Goal: Information Seeking & Learning: Learn about a topic

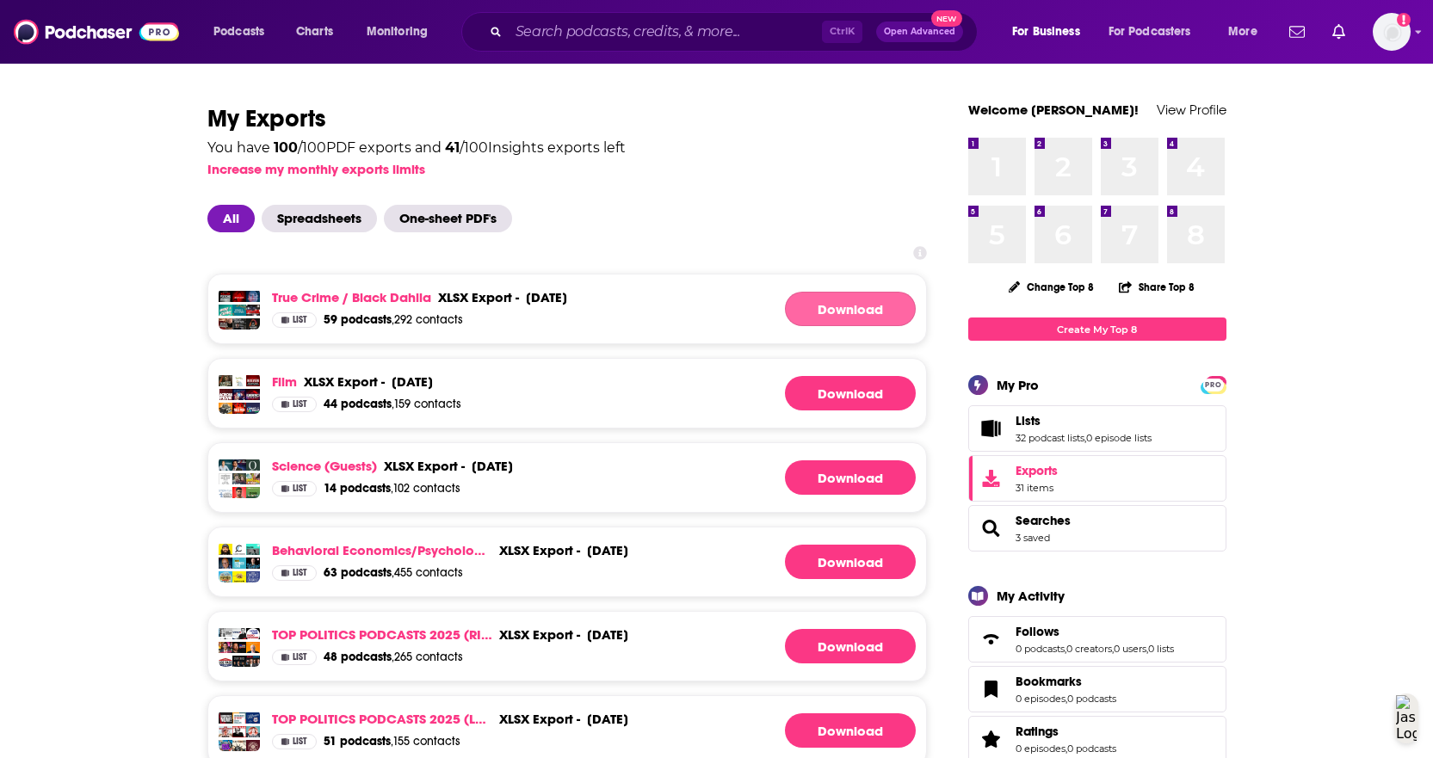
click at [842, 309] on link "Download" at bounding box center [850, 309] width 131 height 34
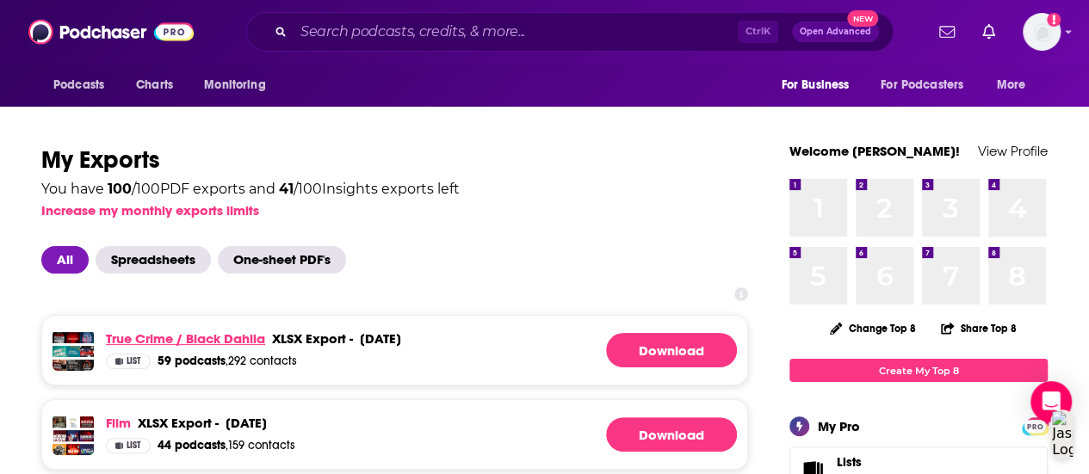
click at [207, 336] on link "True Crime / Black Dahlia" at bounding box center [185, 338] width 159 height 16
click at [231, 339] on link "True Crime / Black Dahlia" at bounding box center [185, 338] width 159 height 16
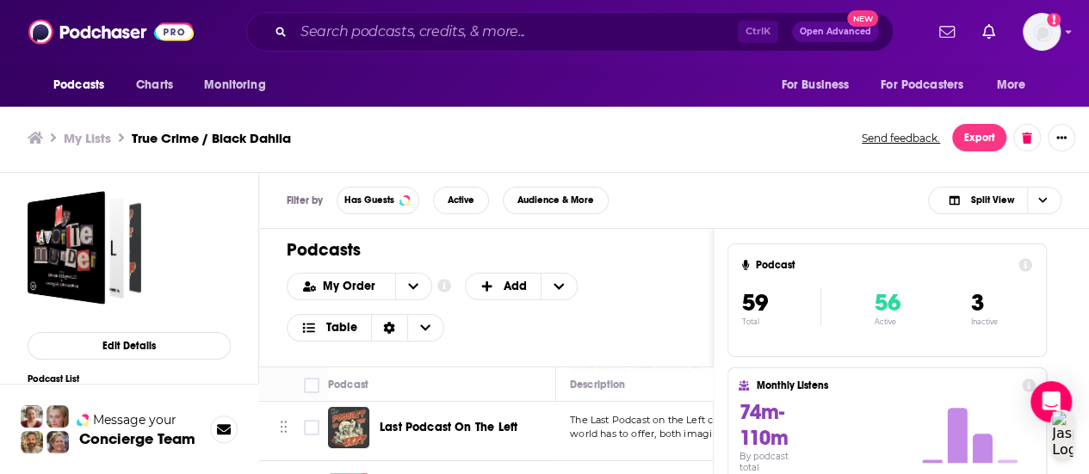
scroll to position [172, 0]
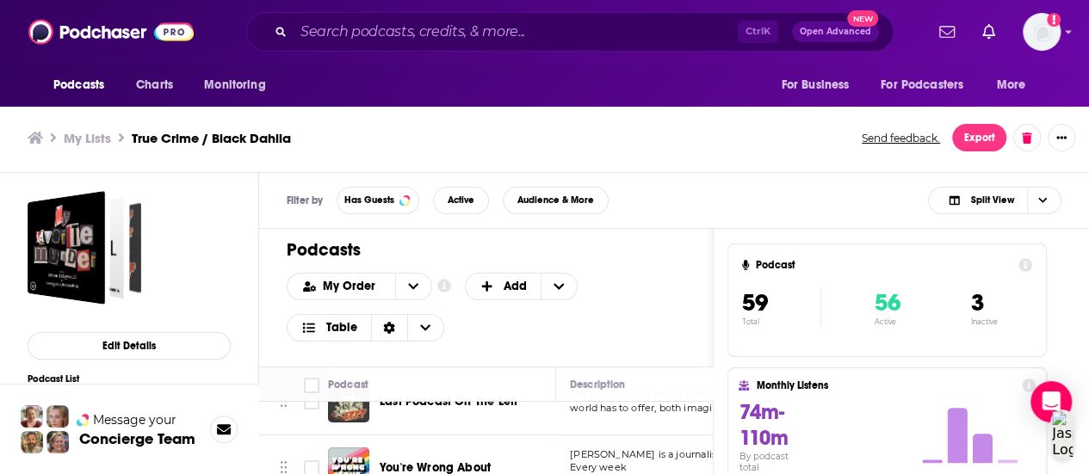
click at [503, 404] on div "Podcasts Charts Monitoring Ctrl K Open Advanced New For Business For Podcasters…" at bounding box center [544, 234] width 1089 height 479
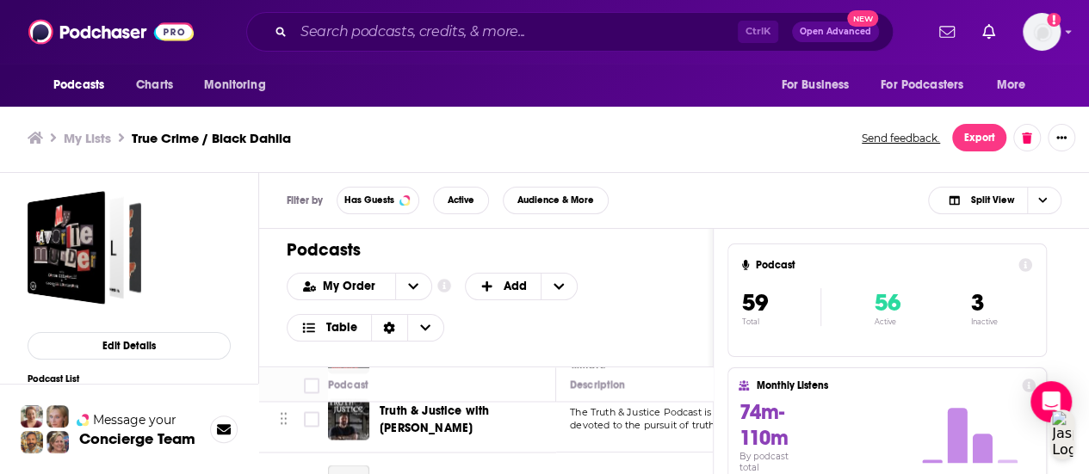
scroll to position [1635, 0]
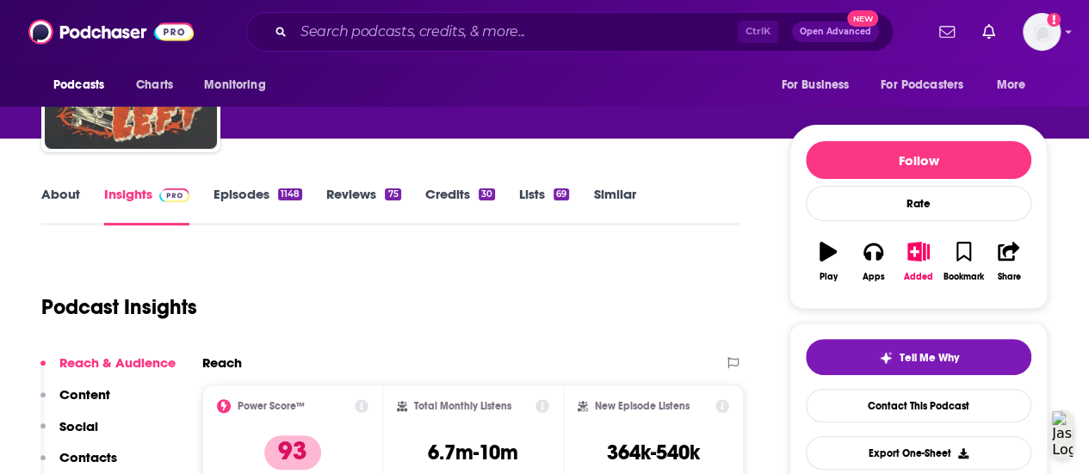
scroll to position [86, 0]
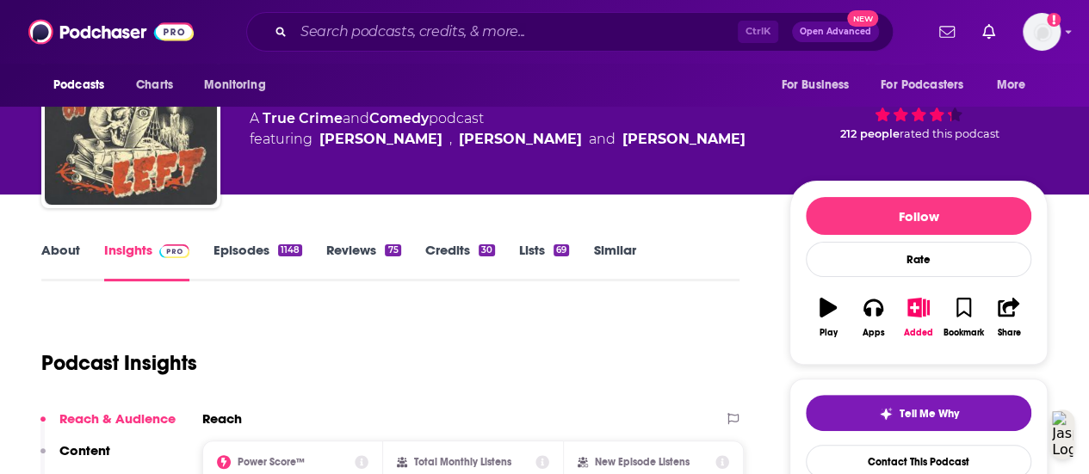
click at [74, 240] on div "About Insights Episodes 1148 Reviews 75 Credits 30 Lists 69 Similar" at bounding box center [390, 260] width 698 height 42
click at [71, 254] on link "About" at bounding box center [60, 262] width 39 height 40
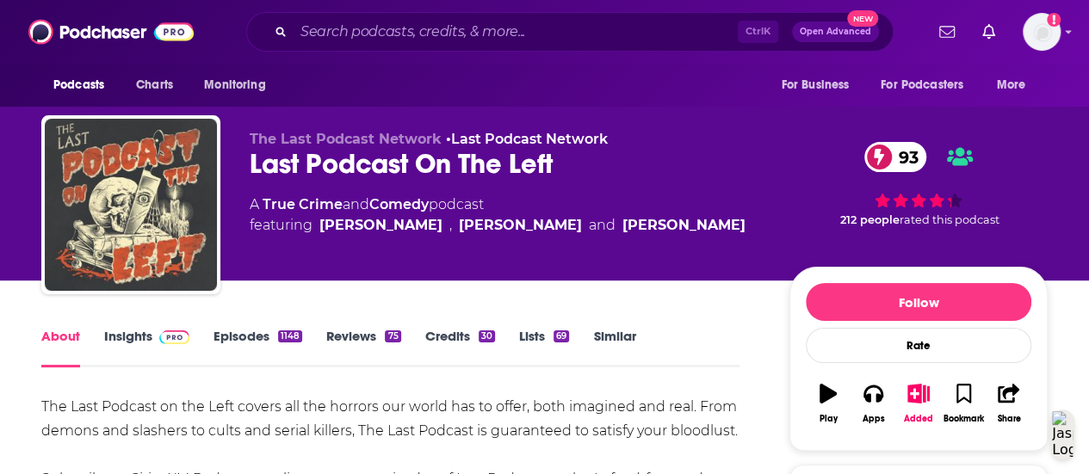
scroll to position [86, 0]
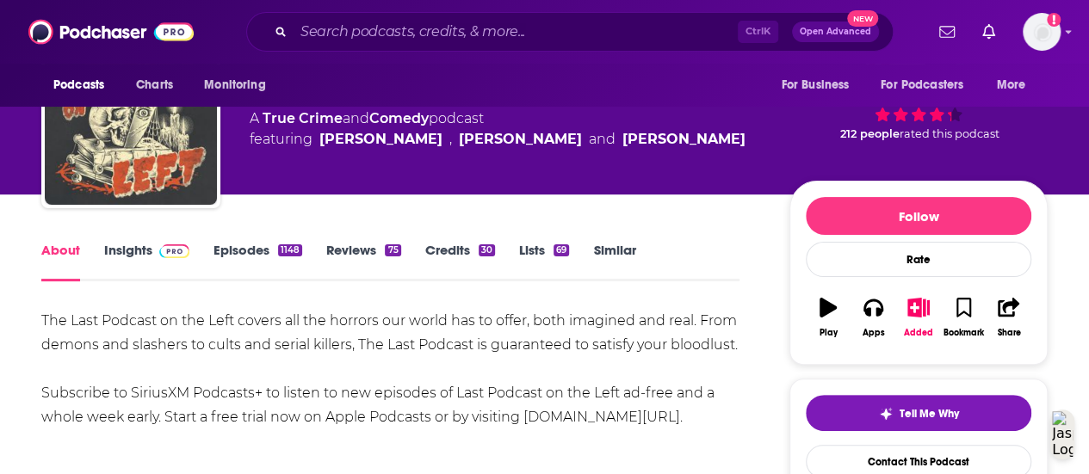
click at [168, 261] on link "Insights" at bounding box center [146, 262] width 85 height 40
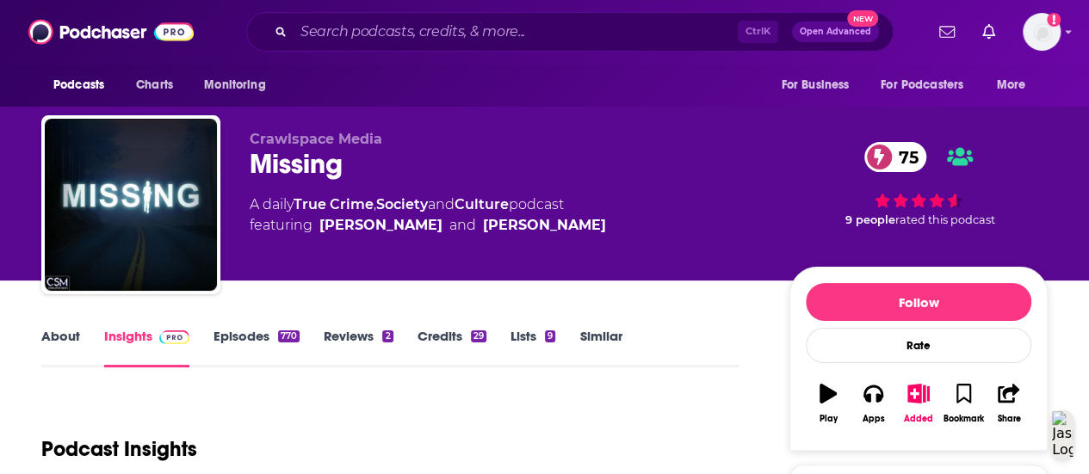
click at [48, 330] on link "About" at bounding box center [60, 348] width 39 height 40
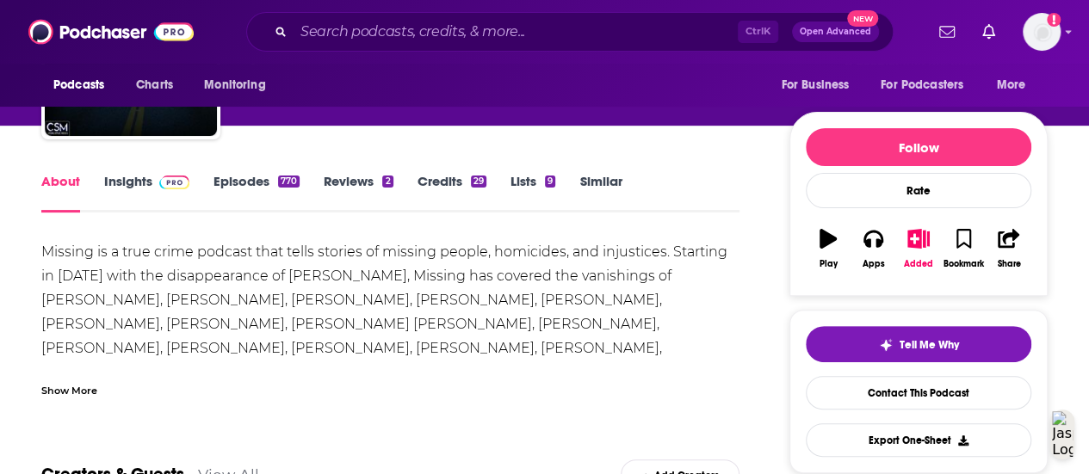
scroll to position [172, 0]
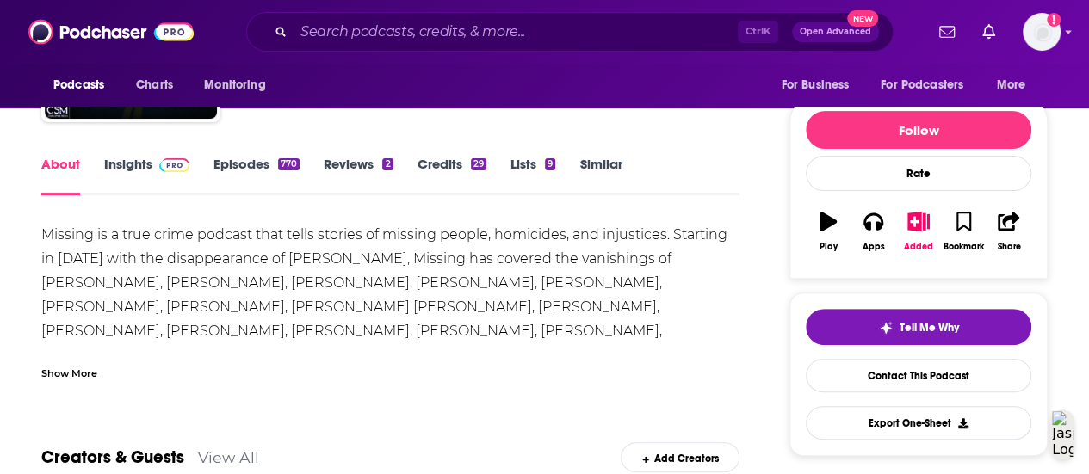
click at [95, 376] on div "Show More" at bounding box center [69, 372] width 56 height 16
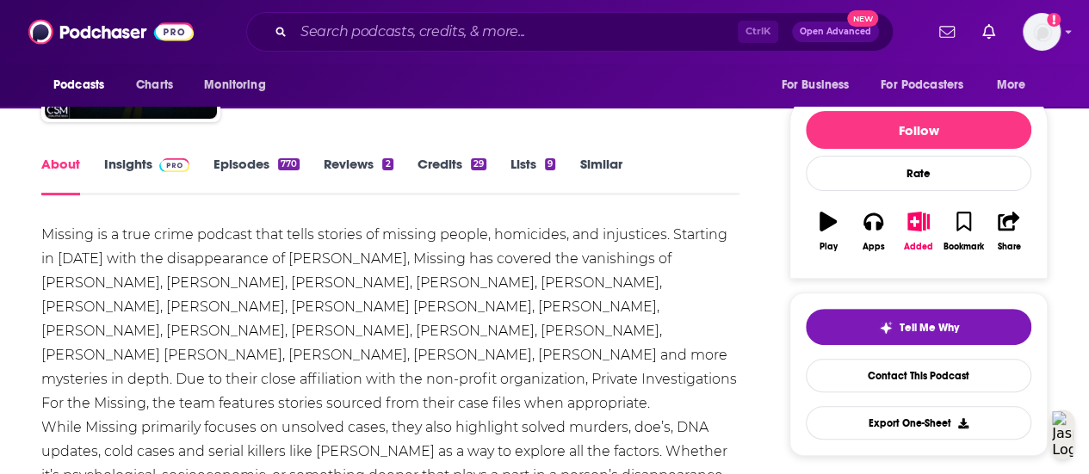
scroll to position [86, 0]
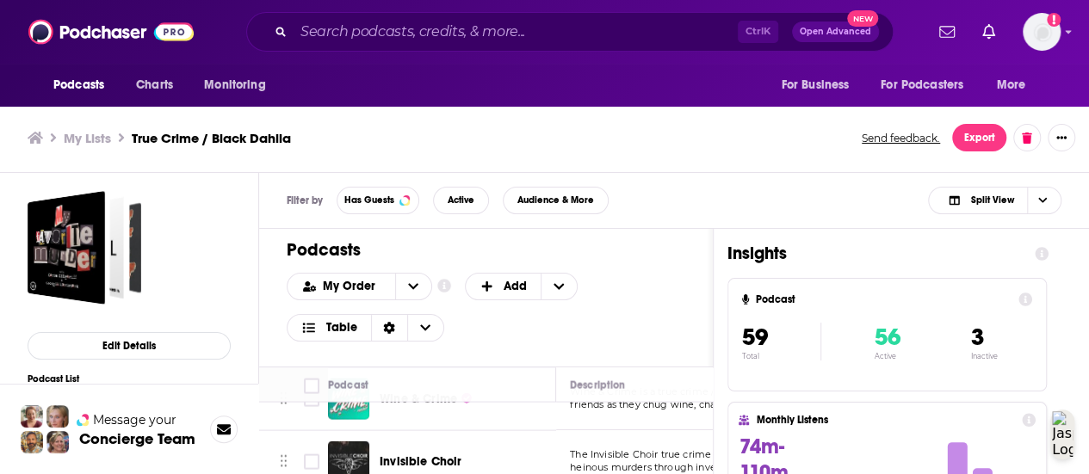
scroll to position [1807, 0]
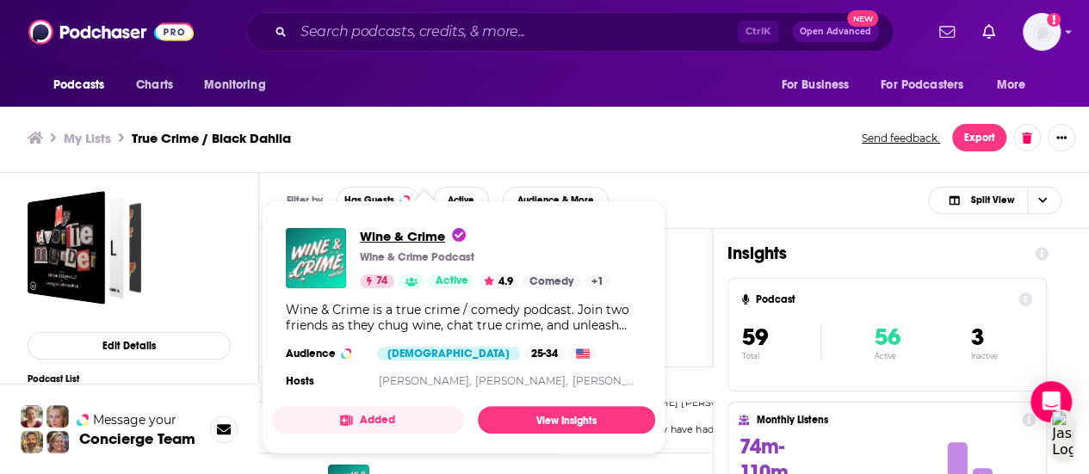
drag, startPoint x: 447, startPoint y: 457, endPoint x: 389, endPoint y: 233, distance: 231.3
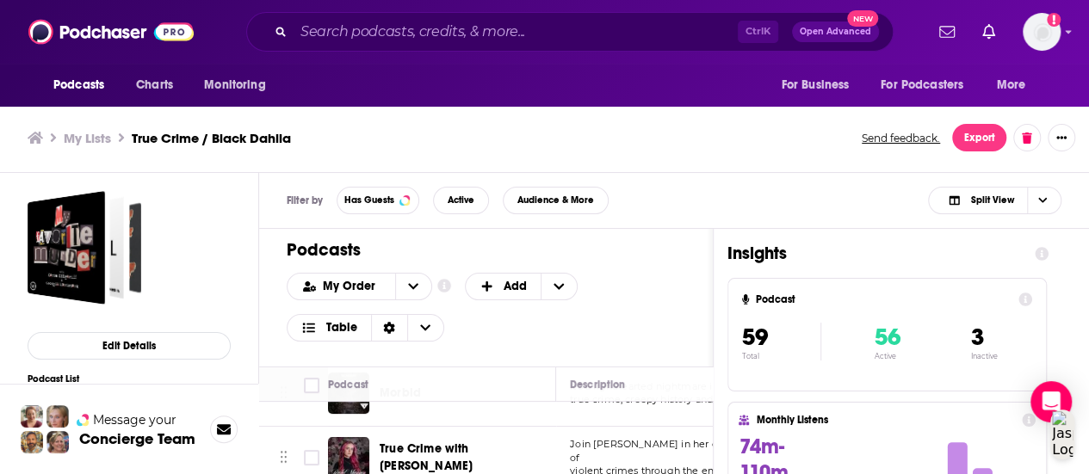
scroll to position [3442, 0]
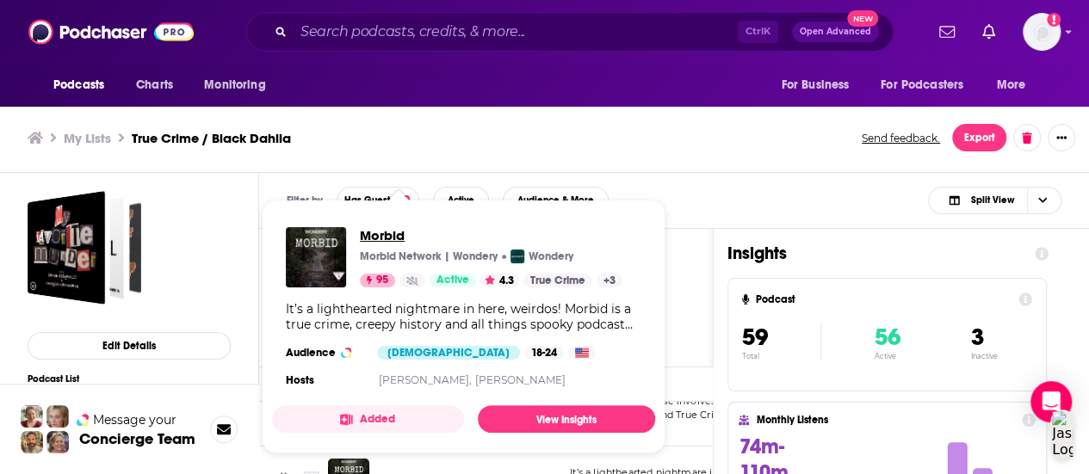
drag, startPoint x: 395, startPoint y: 435, endPoint x: 370, endPoint y: 231, distance: 205.5
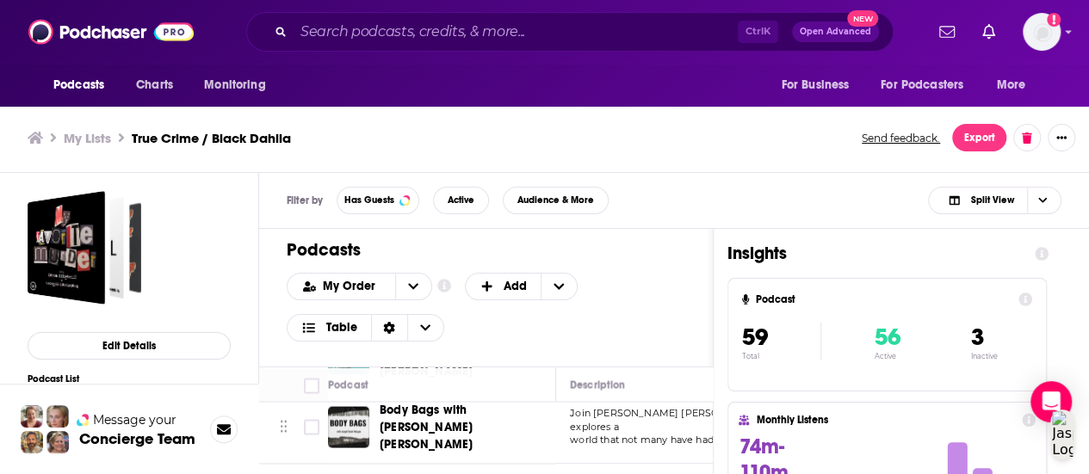
scroll to position [1883, 0]
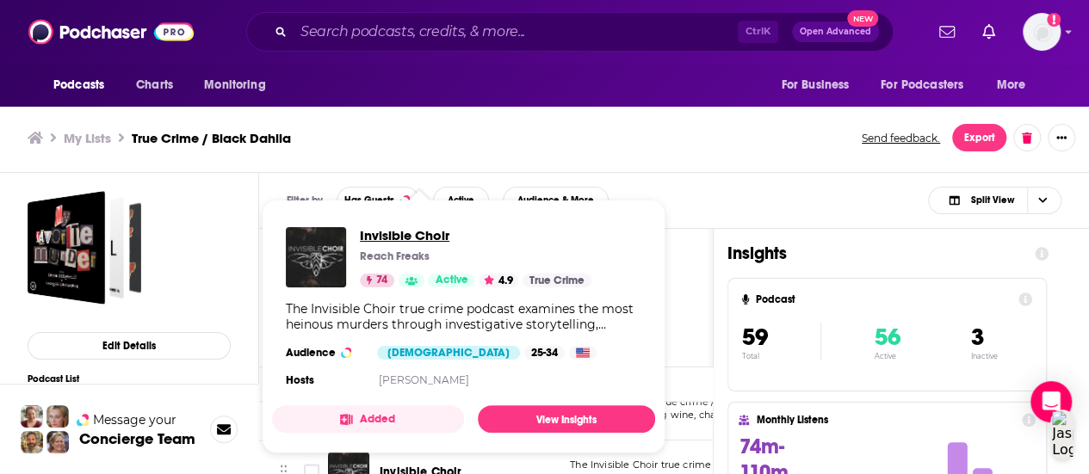
drag, startPoint x: 387, startPoint y: 448, endPoint x: 371, endPoint y: 245, distance: 203.7
click at [371, 245] on div "Invisible Choir Reach Freaks 74 Active 4.9 True Crime" at bounding box center [475, 257] width 231 height 60
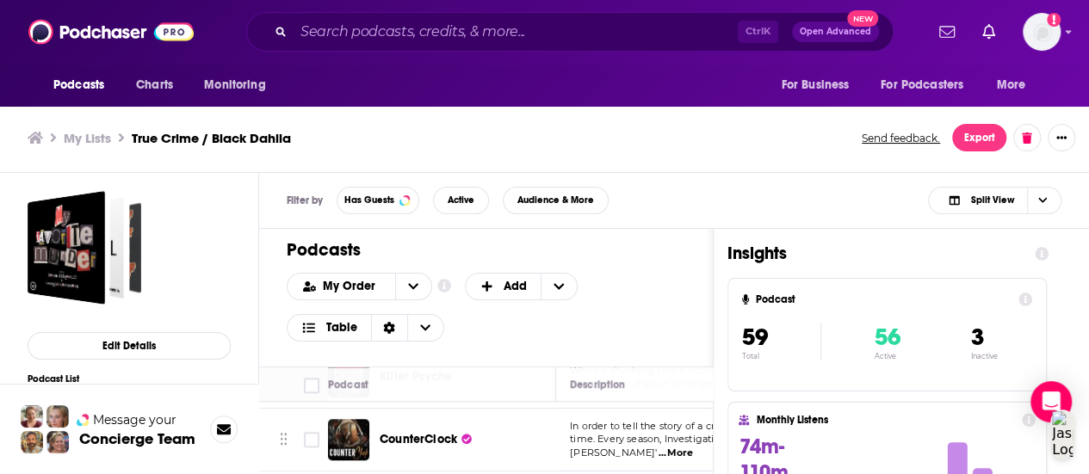
scroll to position [936, 0]
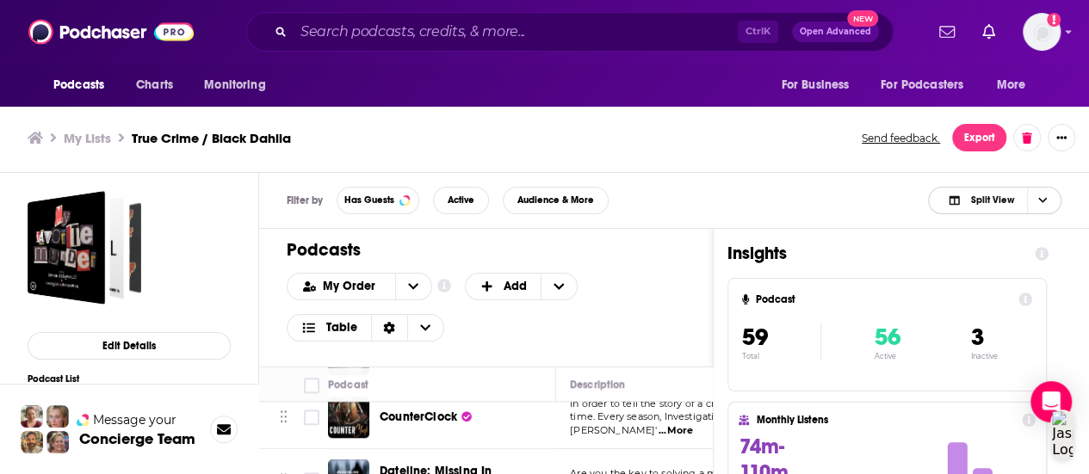
click at [1038, 199] on icon "Choose View" at bounding box center [1042, 199] width 9 height 9
click at [1000, 254] on span "Podcast Only" at bounding box center [1004, 257] width 85 height 9
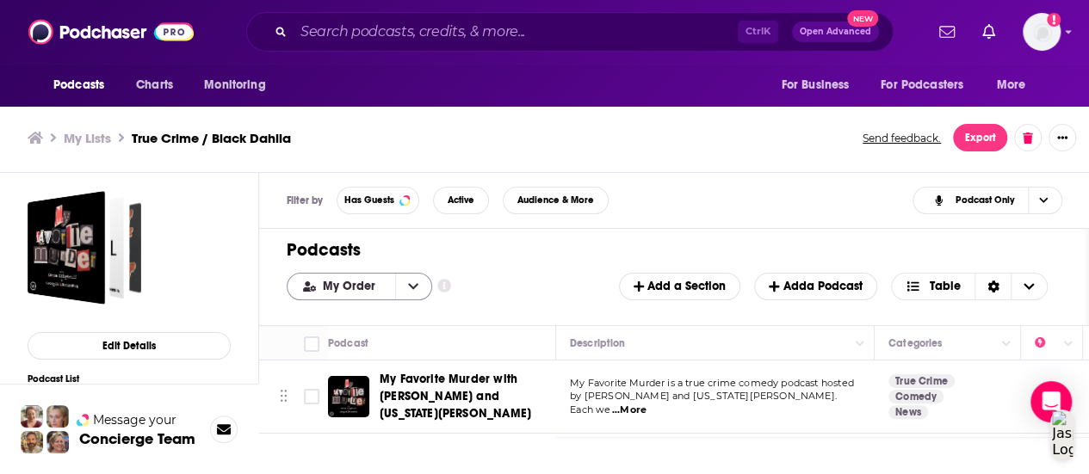
click at [401, 285] on button "open menu" at bounding box center [413, 287] width 36 height 26
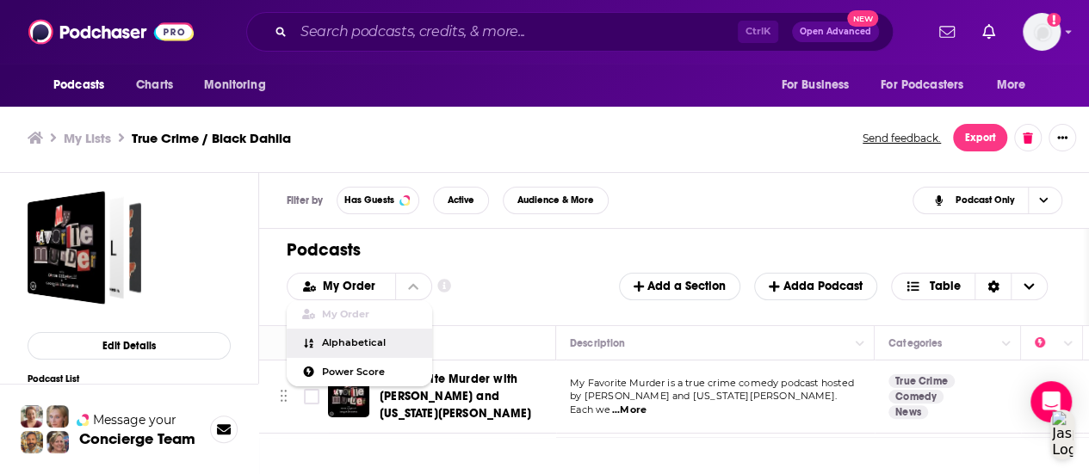
click at [362, 340] on span "Alphabetical" at bounding box center [370, 342] width 96 height 9
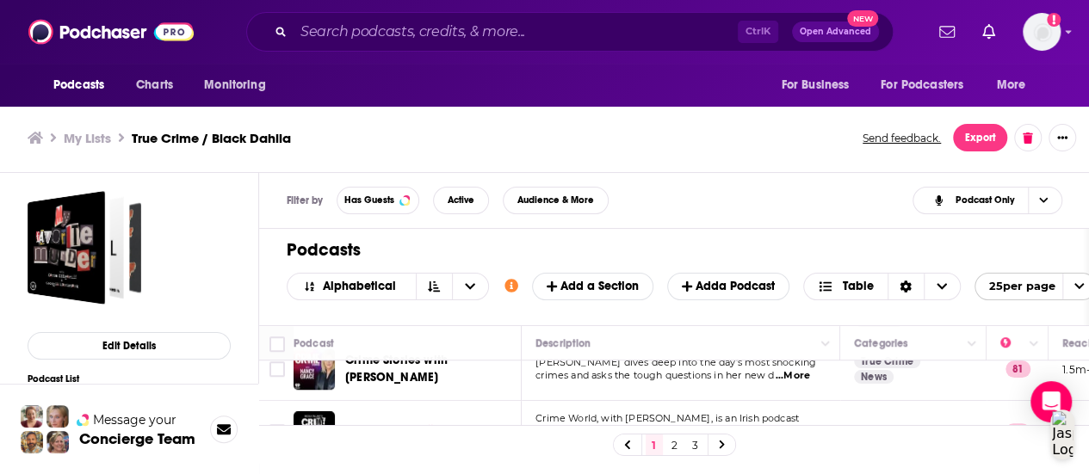
scroll to position [616, 0]
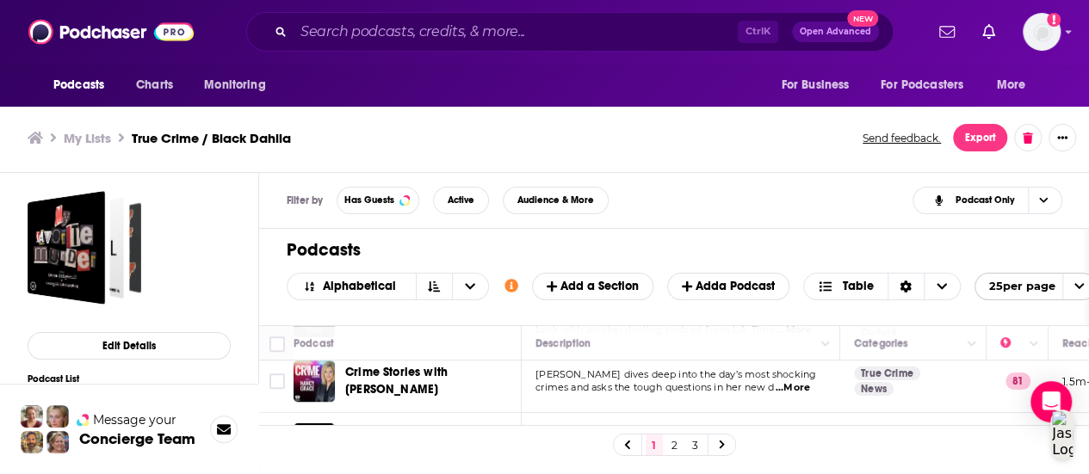
click at [682, 444] on link "2" at bounding box center [674, 445] width 17 height 21
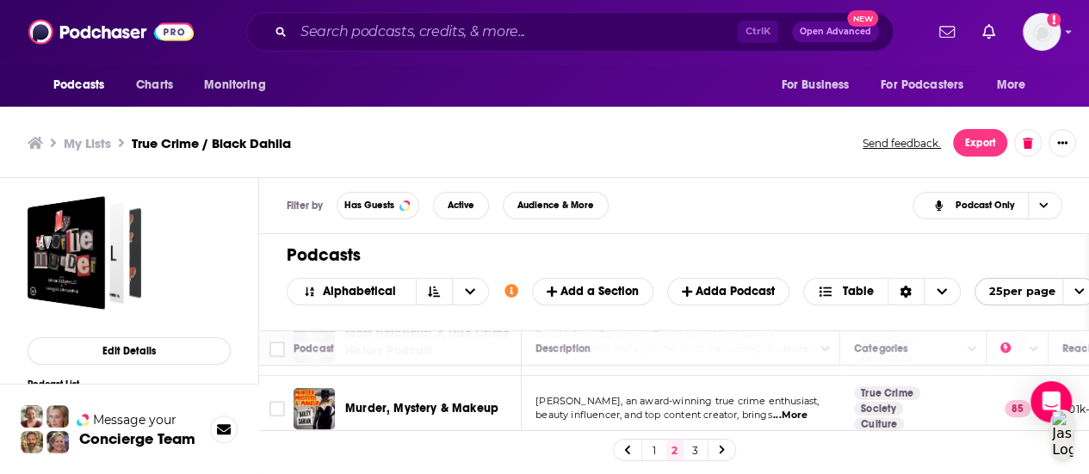
scroll to position [602, 0]
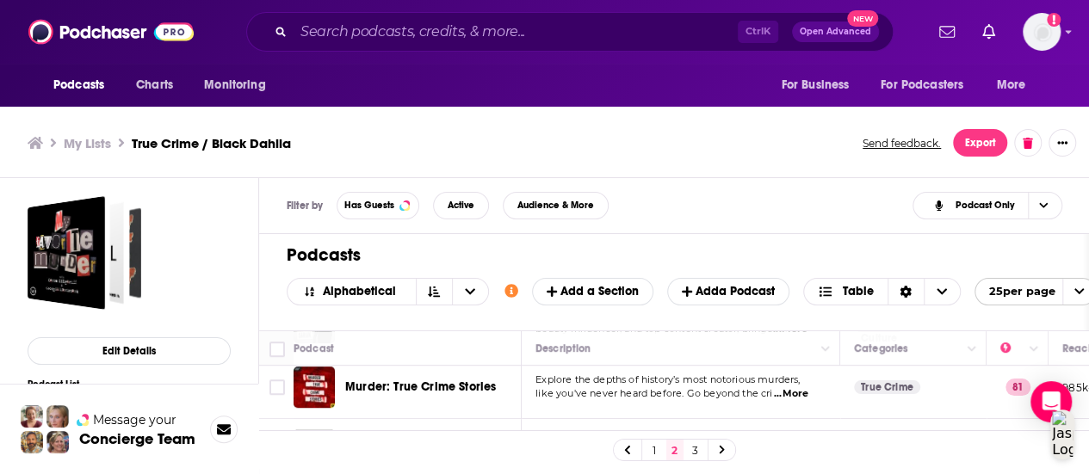
click at [658, 450] on link "1" at bounding box center [653, 450] width 17 height 21
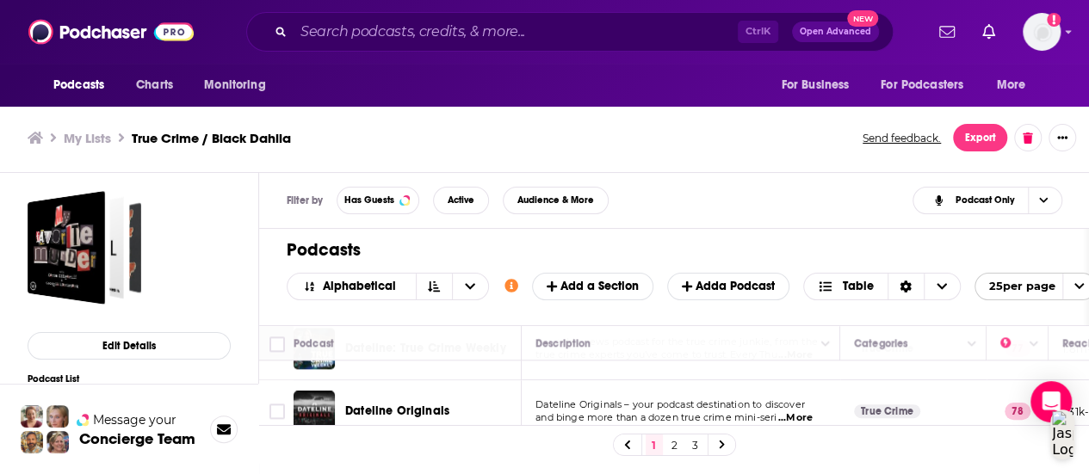
scroll to position [1119, 0]
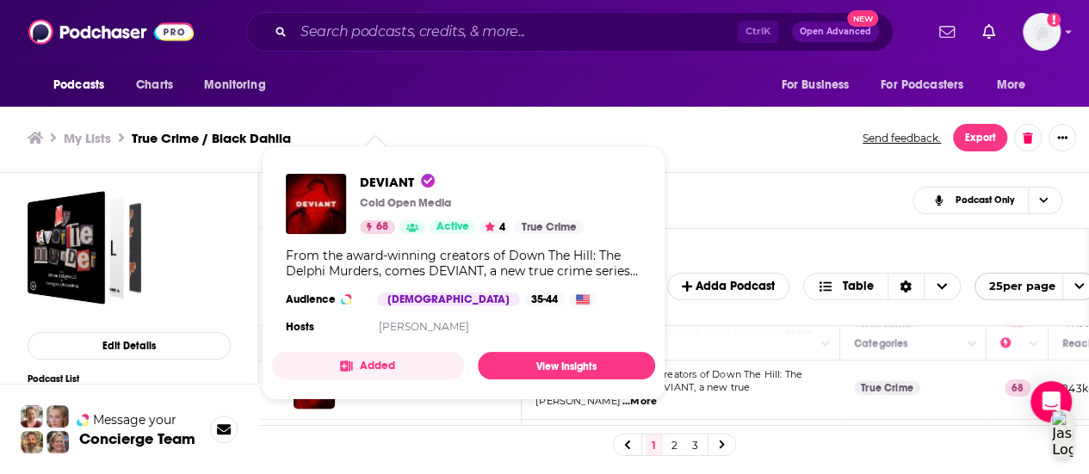
drag, startPoint x: 379, startPoint y: 363, endPoint x: 365, endPoint y: 197, distance: 166.7
drag, startPoint x: 365, startPoint y: 197, endPoint x: 361, endPoint y: 183, distance: 14.2
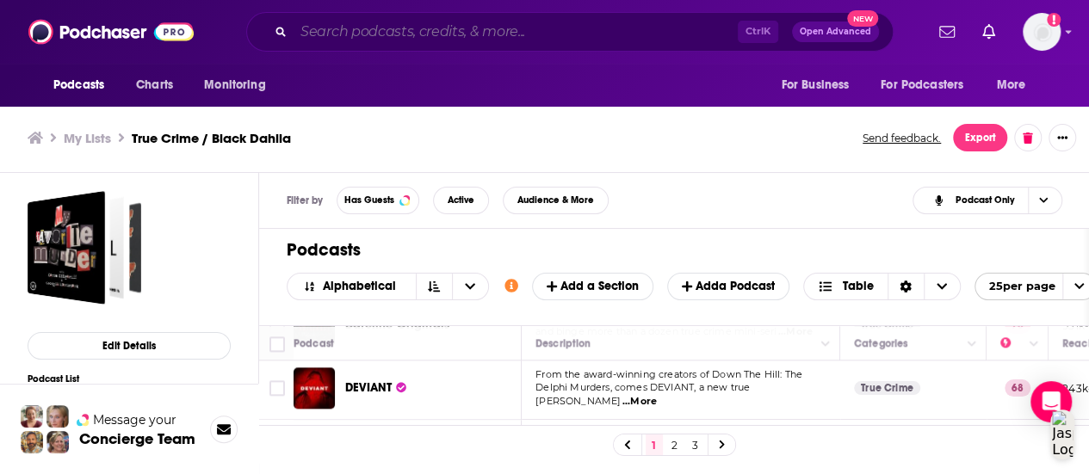
click at [387, 39] on input "Search podcasts, credits, & more..." at bounding box center [515, 32] width 444 height 28
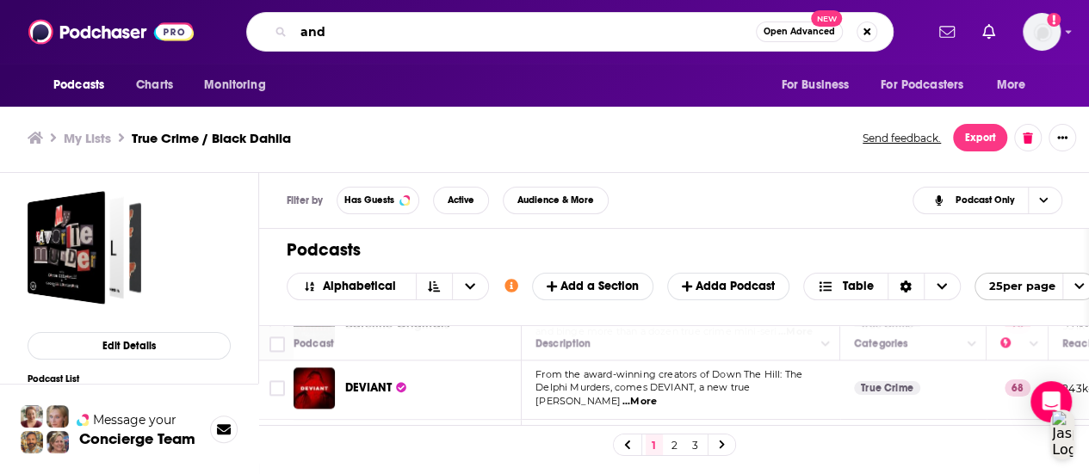
type input "and"
click at [1074, 285] on icon "open menu" at bounding box center [1078, 286] width 11 height 11
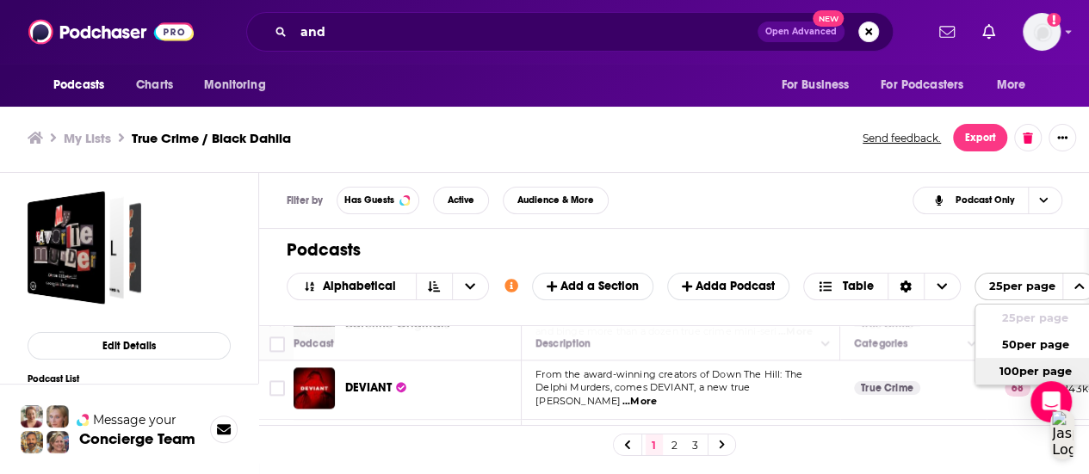
click at [1000, 371] on button "100 per page" at bounding box center [1035, 371] width 120 height 27
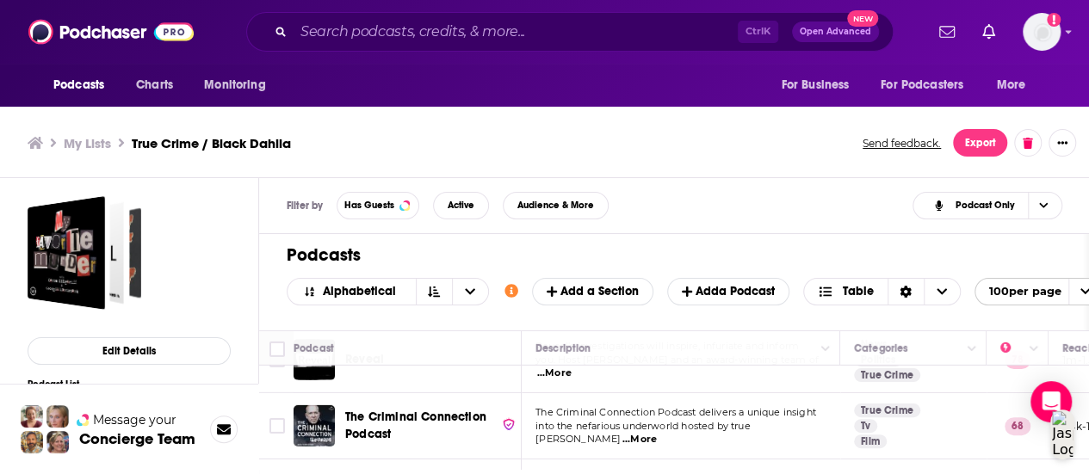
scroll to position [2840, 0]
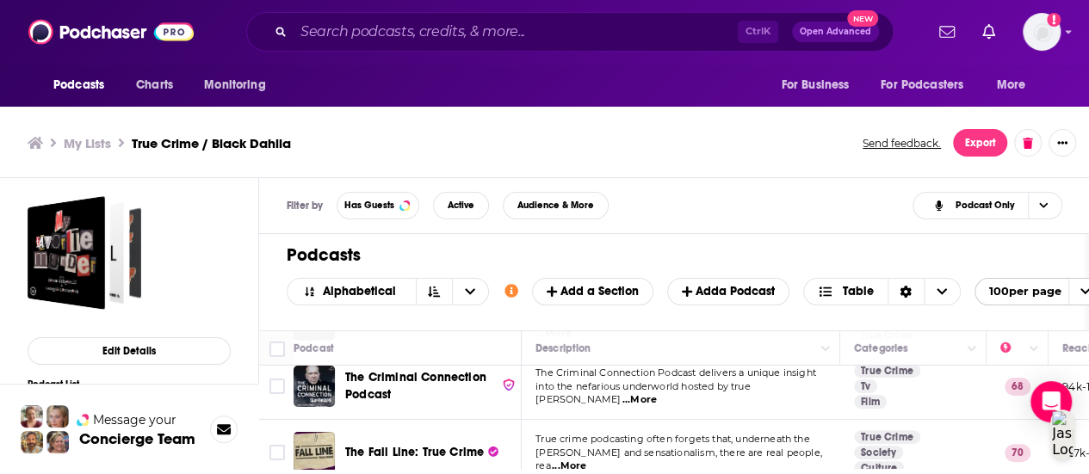
click at [704, 420] on td "True crime podcasting often forgets that, underneath the gore and sensationalis…" at bounding box center [680, 453] width 318 height 66
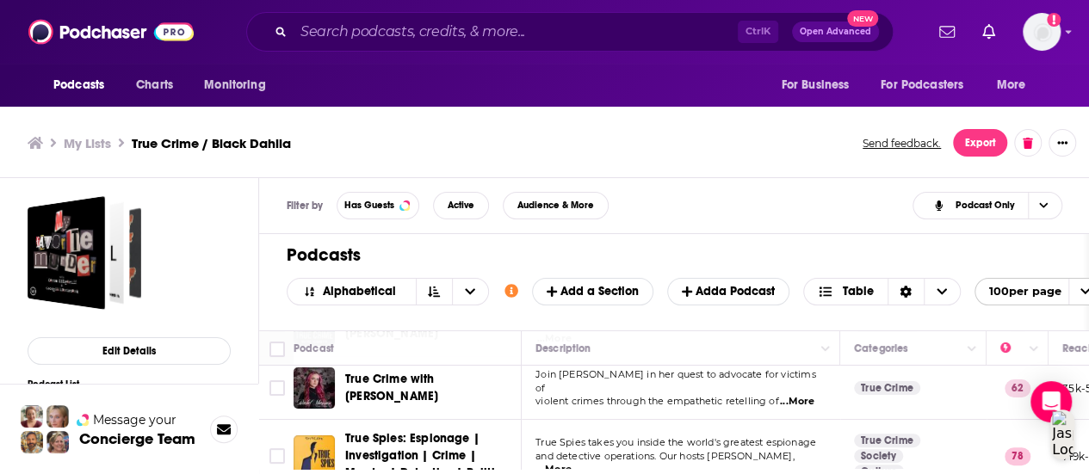
scroll to position [3442, 0]
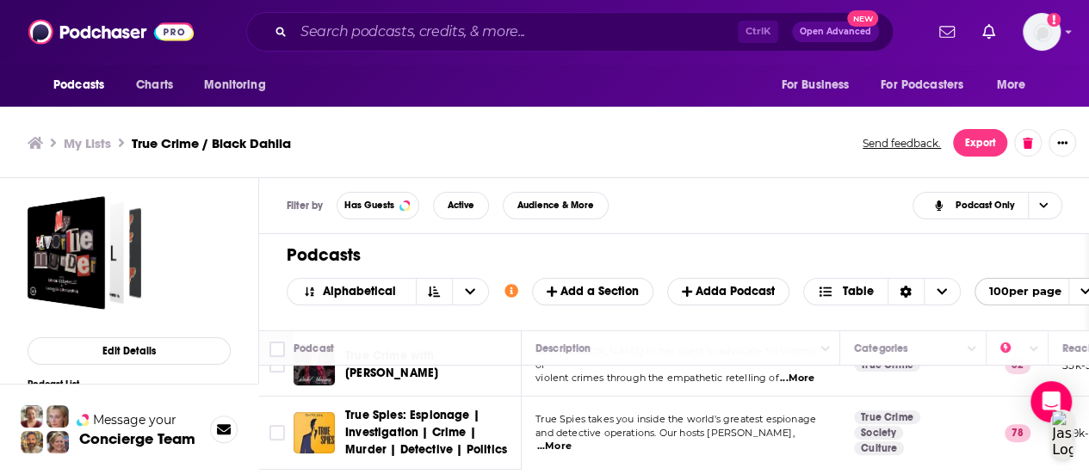
click at [571, 440] on span "...More" at bounding box center [554, 447] width 34 height 14
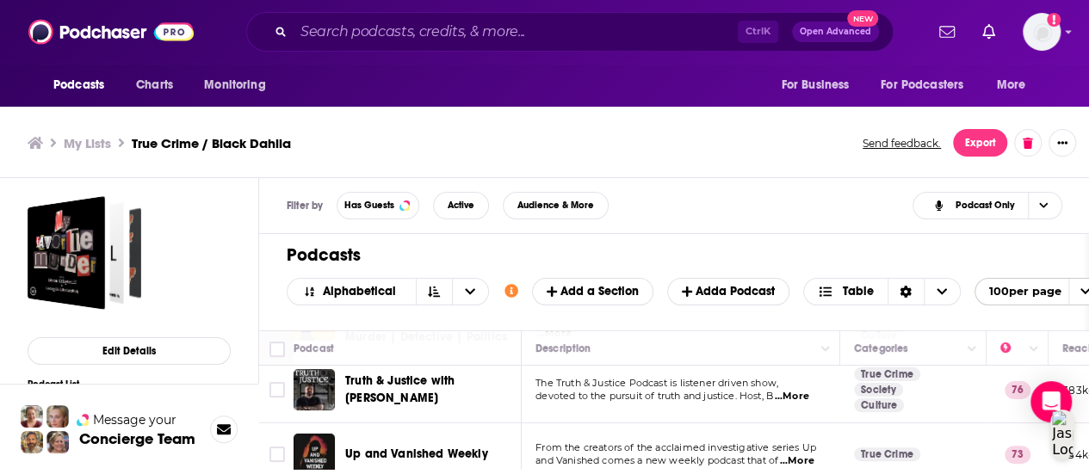
scroll to position [3528, 0]
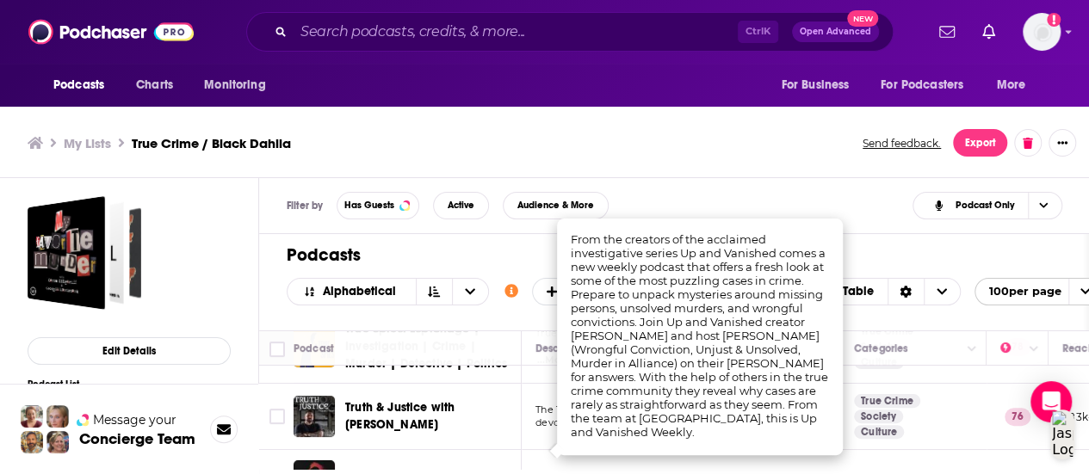
click at [255, 391] on button "Message your Concierge Team" at bounding box center [129, 429] width 258 height 90
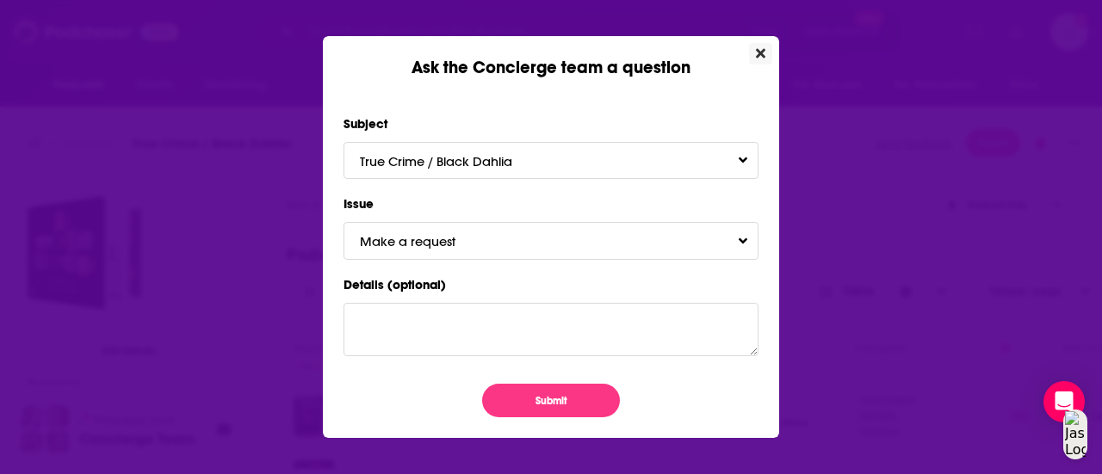
click at [755, 63] on button "Close" at bounding box center [760, 54] width 23 height 22
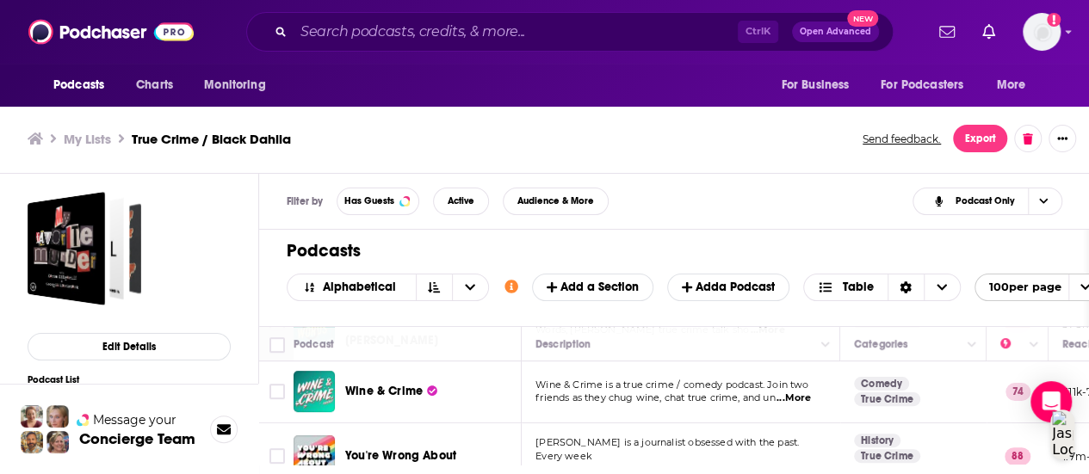
scroll to position [5, 0]
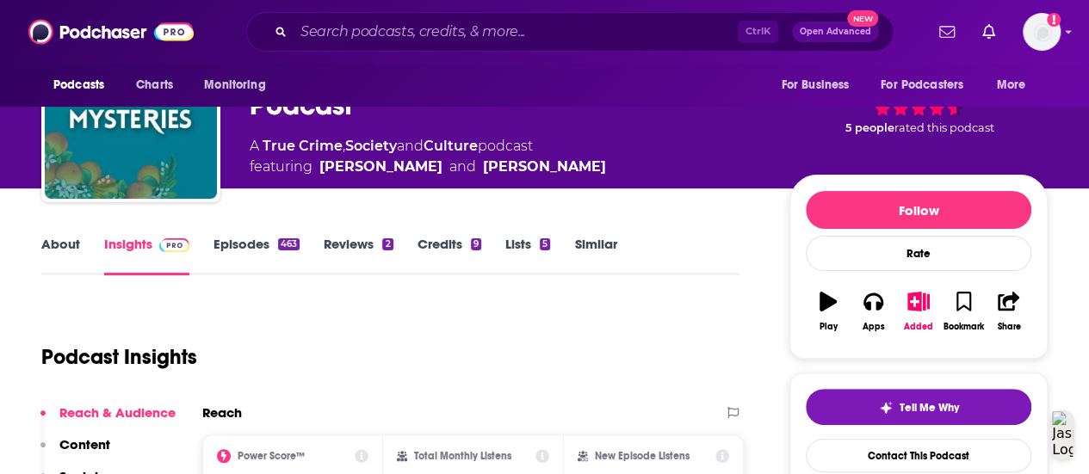
scroll to position [86, 0]
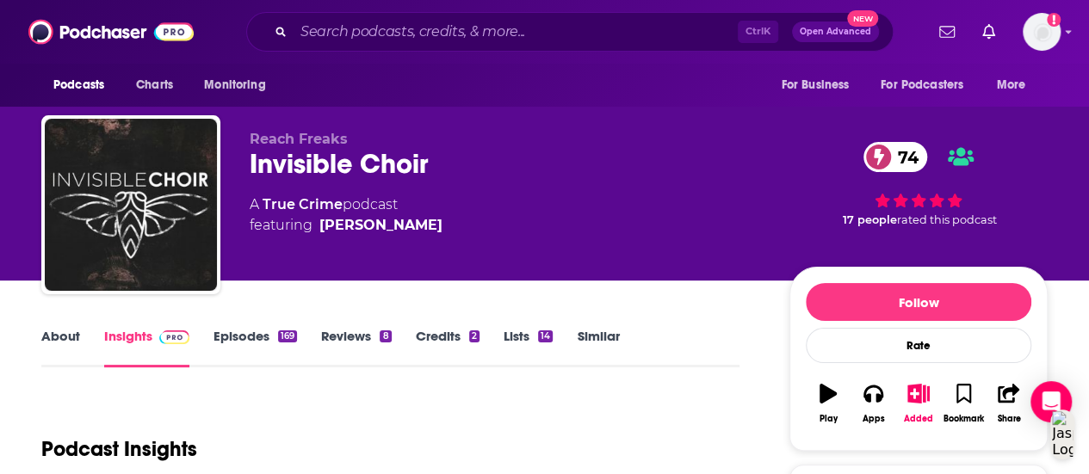
drag, startPoint x: 461, startPoint y: 226, endPoint x: 331, endPoint y: 225, distance: 130.0
click at [331, 225] on div "A True Crime podcast featuring Michael Ojibway" at bounding box center [506, 214] width 512 height 41
click at [468, 219] on div "A True Crime podcast featuring Michael Ojibway" at bounding box center [506, 214] width 512 height 41
drag, startPoint x: 447, startPoint y: 224, endPoint x: 436, endPoint y: 226, distance: 11.5
click at [436, 226] on div "A True Crime podcast featuring Michael Ojibway" at bounding box center [506, 214] width 512 height 41
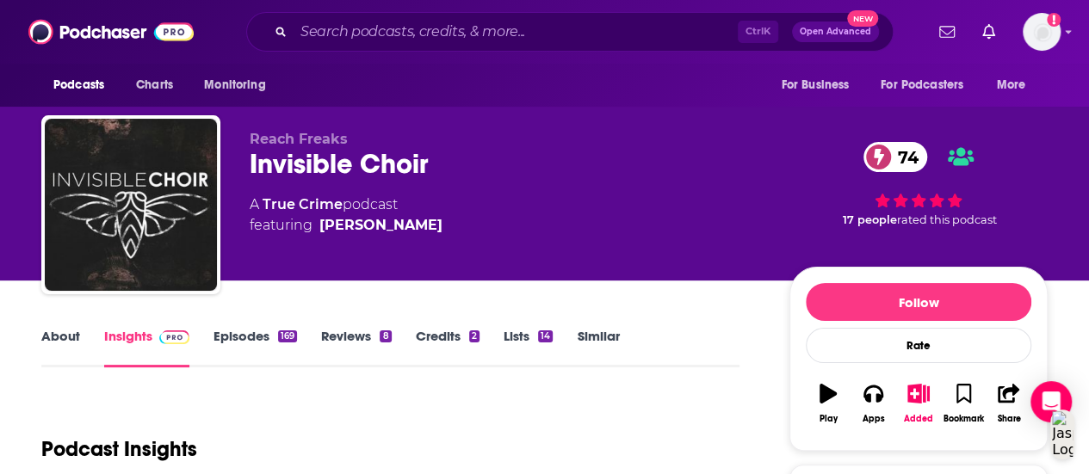
copy span "Michael Ojibway"
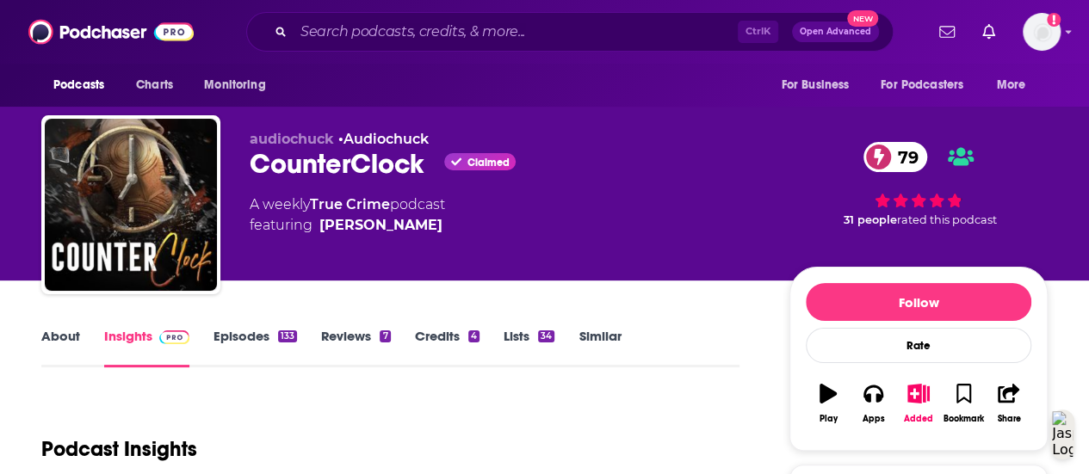
click at [60, 336] on link "About" at bounding box center [60, 348] width 39 height 40
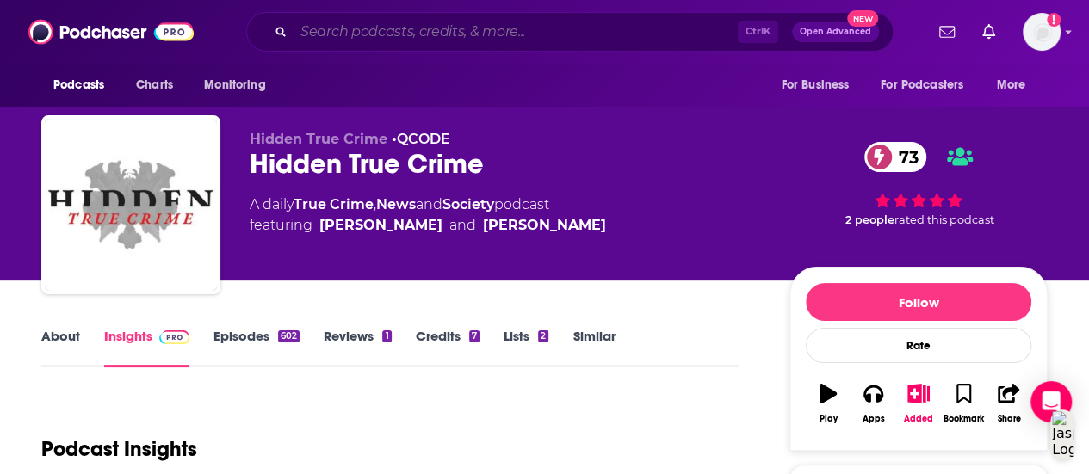
click at [398, 37] on input "Search podcasts, credits, & more..." at bounding box center [515, 32] width 444 height 28
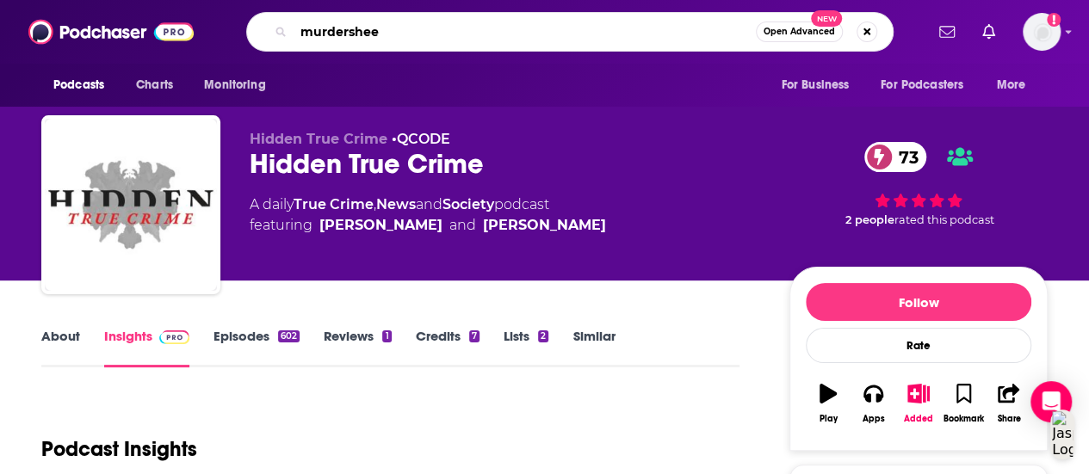
type input "murdersheet"
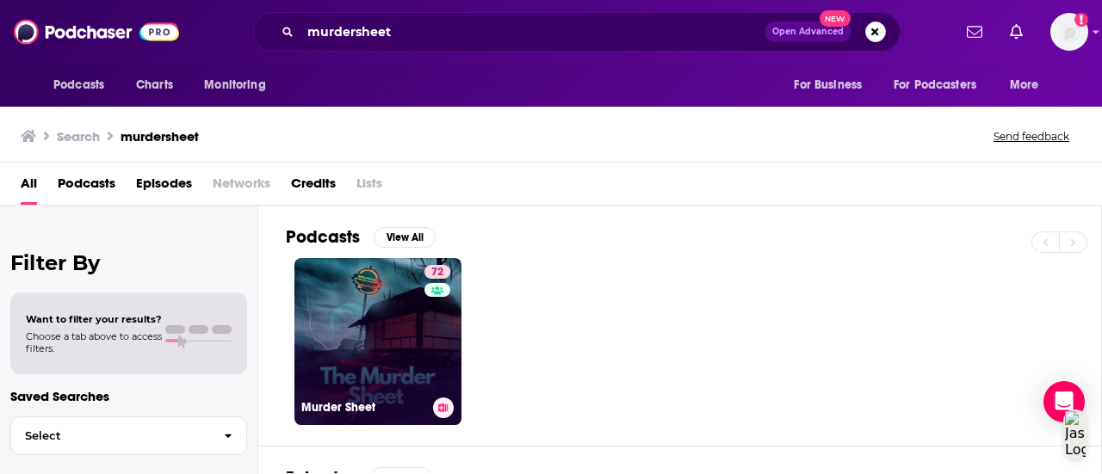
click at [369, 301] on link "72 Murder Sheet" at bounding box center [377, 341] width 167 height 167
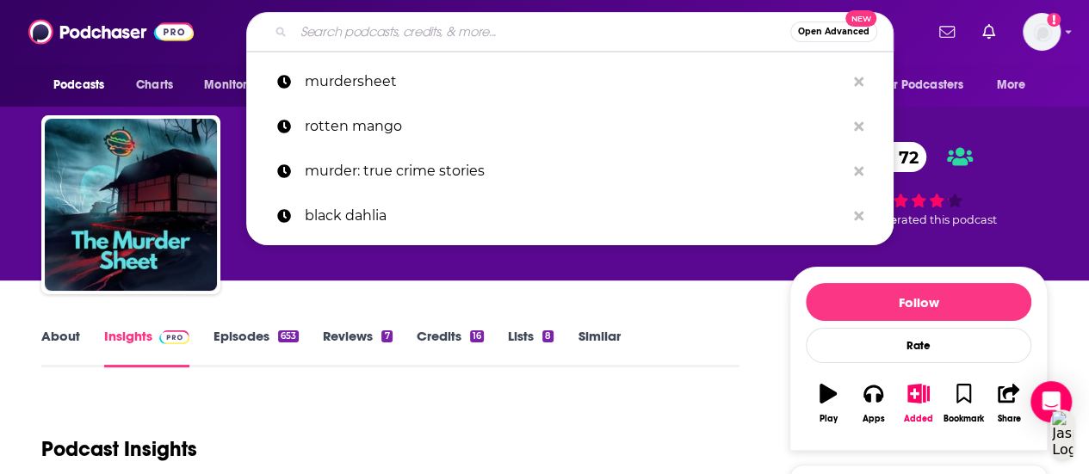
click at [400, 30] on input "Search podcasts, credits, & more..." at bounding box center [541, 32] width 497 height 28
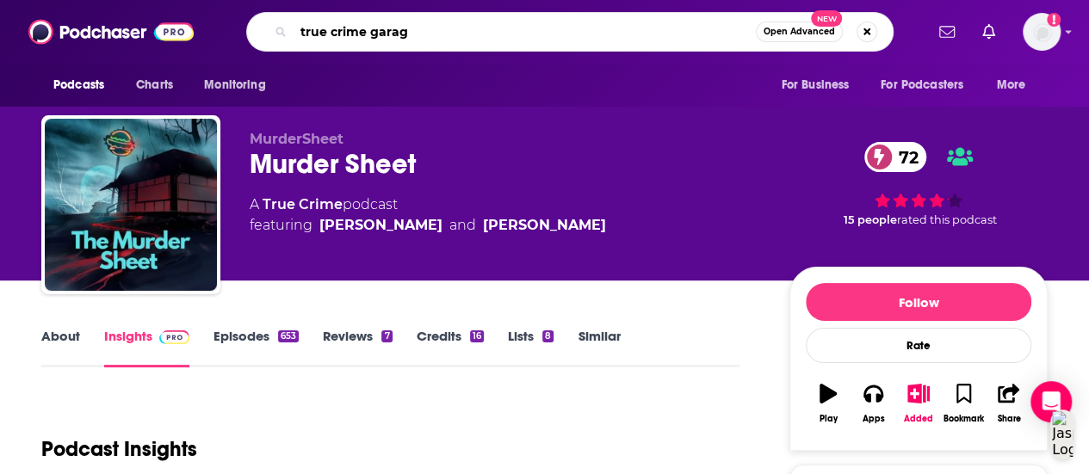
type input "true crime garage"
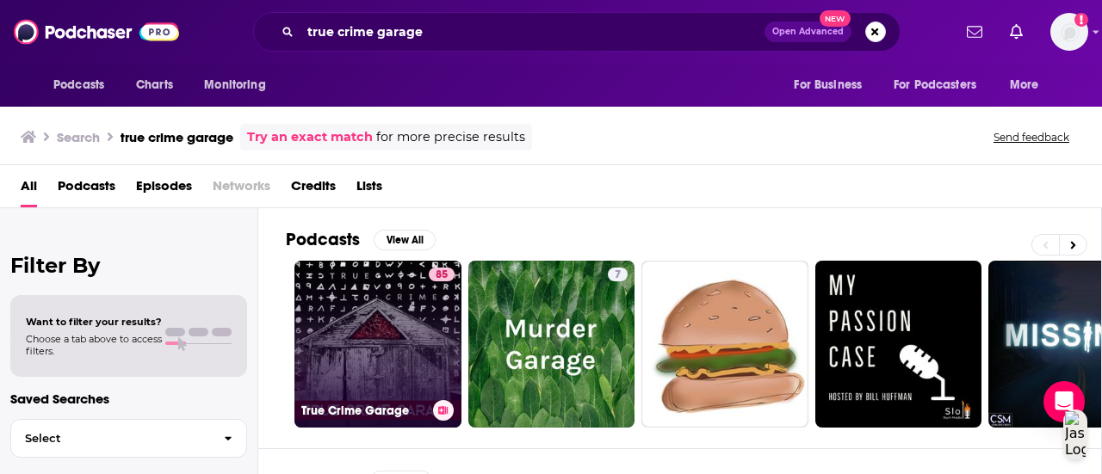
click at [419, 304] on link "85 True Crime Garage" at bounding box center [377, 344] width 167 height 167
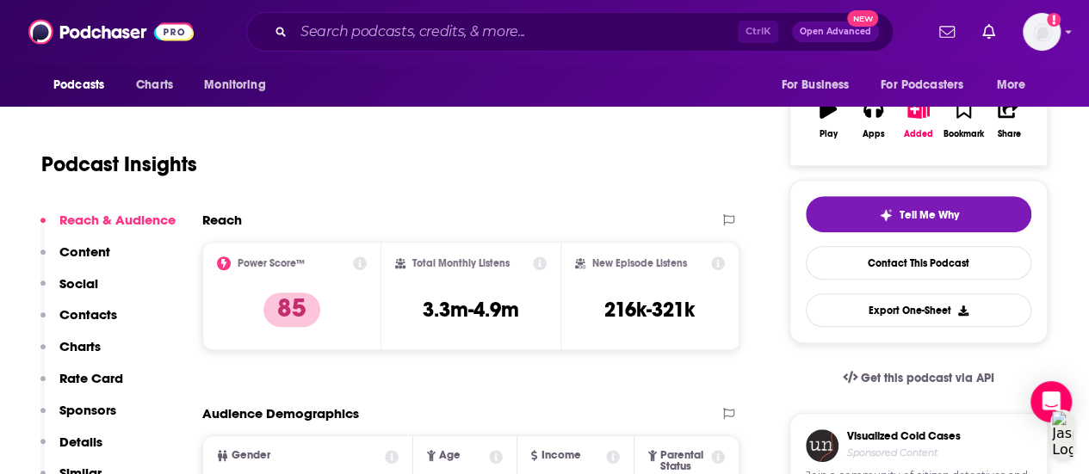
scroll to position [258, 0]
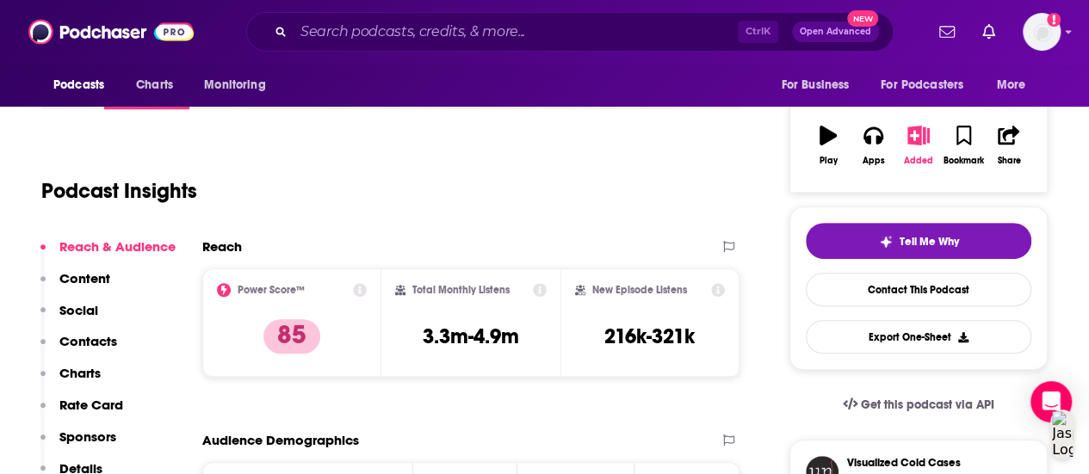
click at [910, 139] on icon "button" at bounding box center [919, 135] width 22 height 19
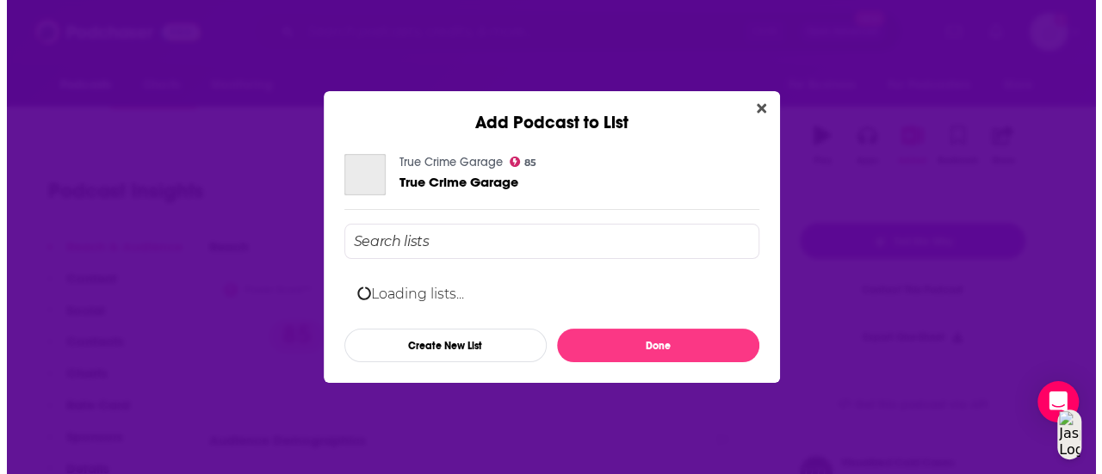
scroll to position [0, 0]
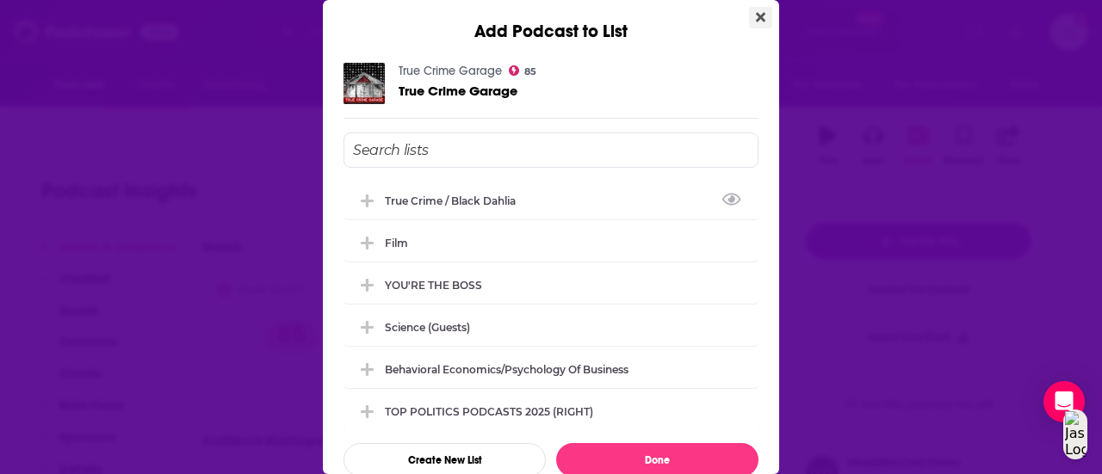
click at [756, 15] on icon "Close" at bounding box center [760, 17] width 9 height 14
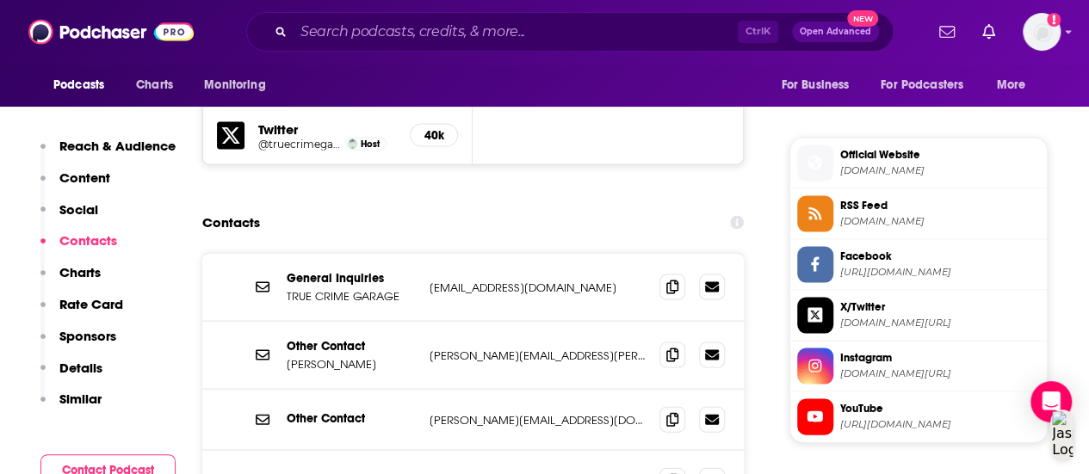
scroll to position [1721, 0]
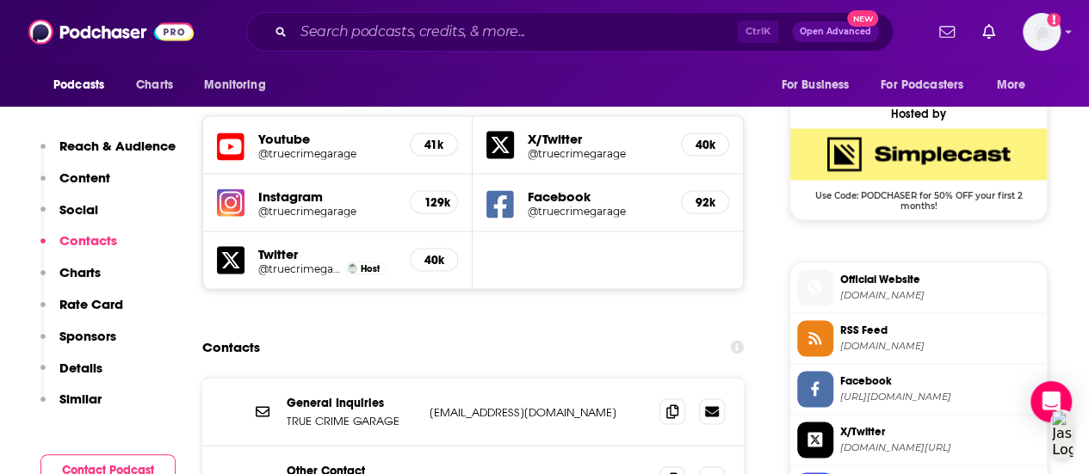
scroll to position [1549, 0]
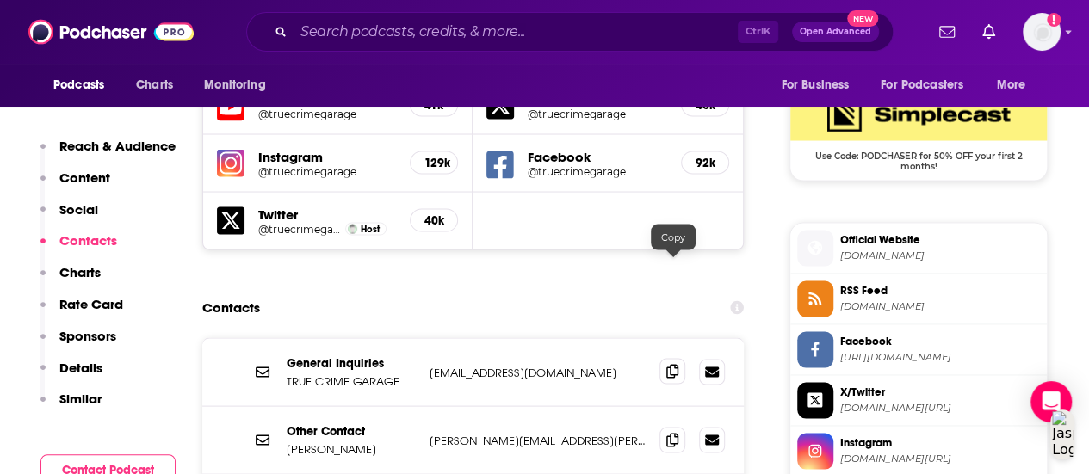
click at [670, 364] on icon at bounding box center [672, 371] width 12 height 14
click at [396, 28] on input "Search podcasts, credits, & more..." at bounding box center [515, 32] width 444 height 28
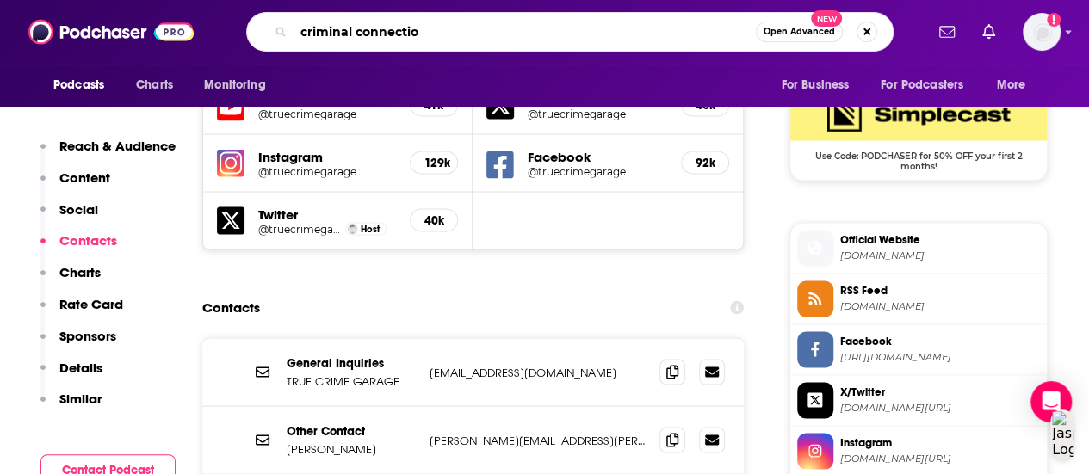
type input "criminal connection"
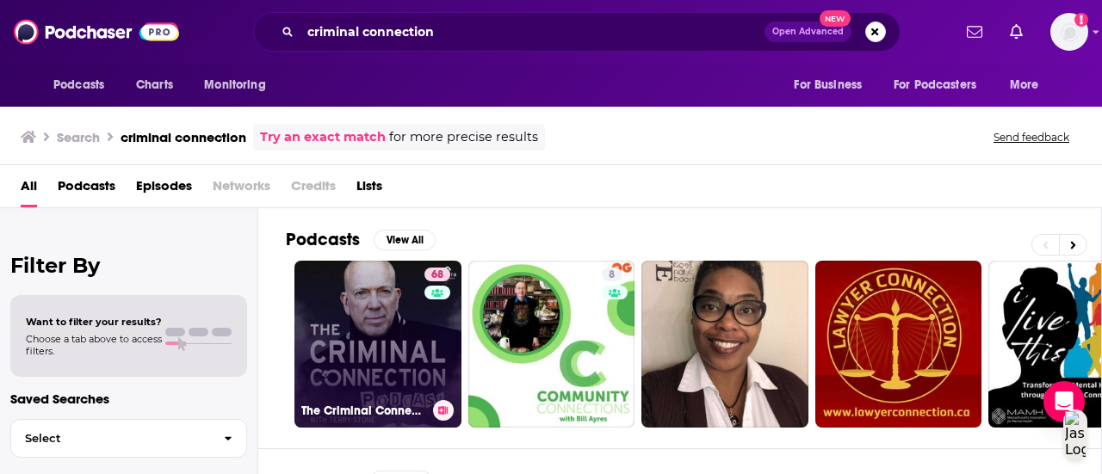
click at [348, 311] on link "68 The Criminal Connection Podcast" at bounding box center [377, 344] width 167 height 167
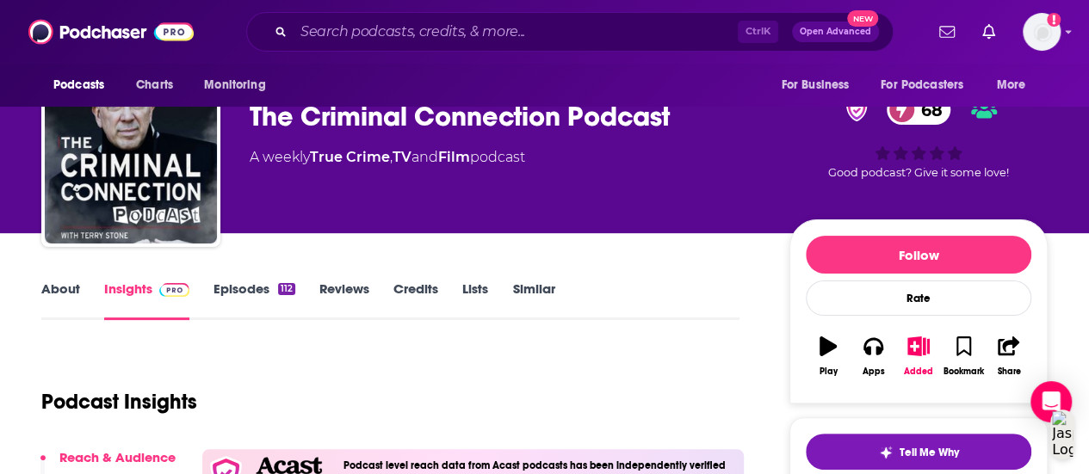
scroll to position [86, 0]
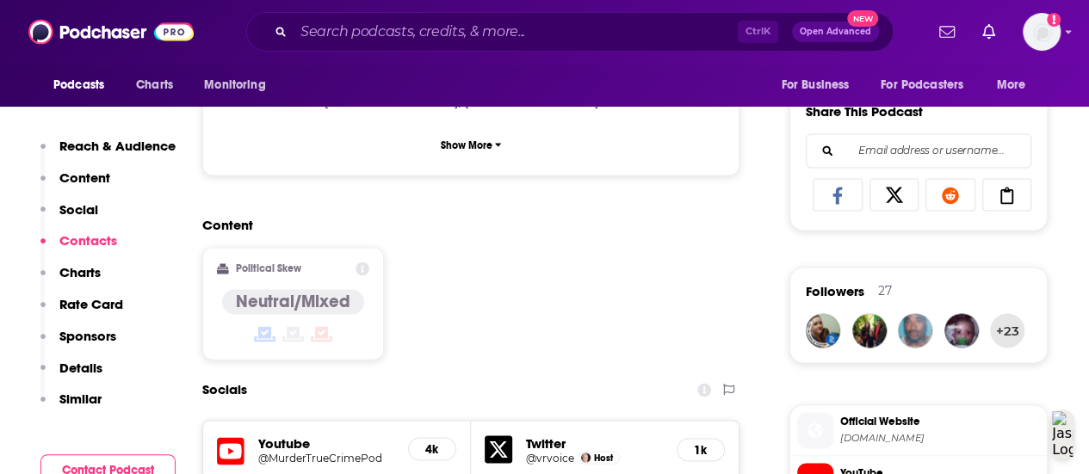
scroll to position [1377, 0]
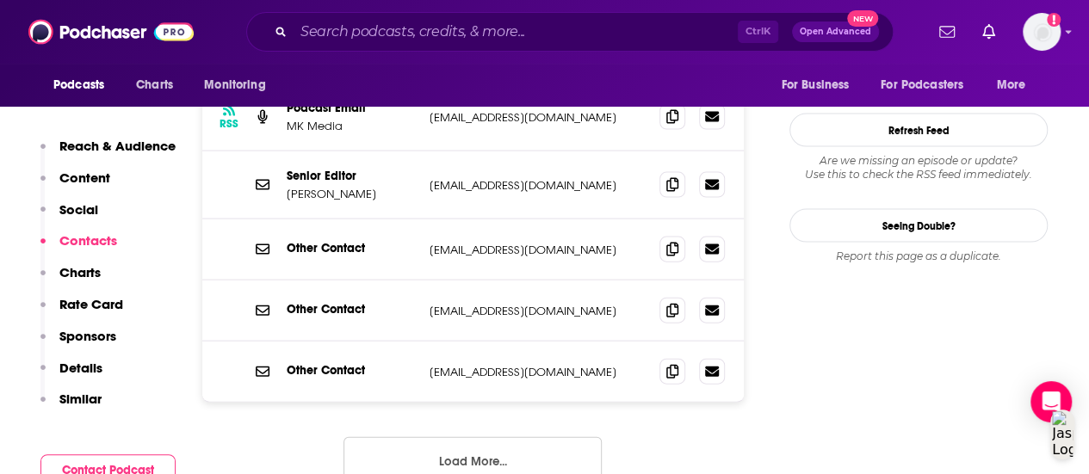
scroll to position [1807, 0]
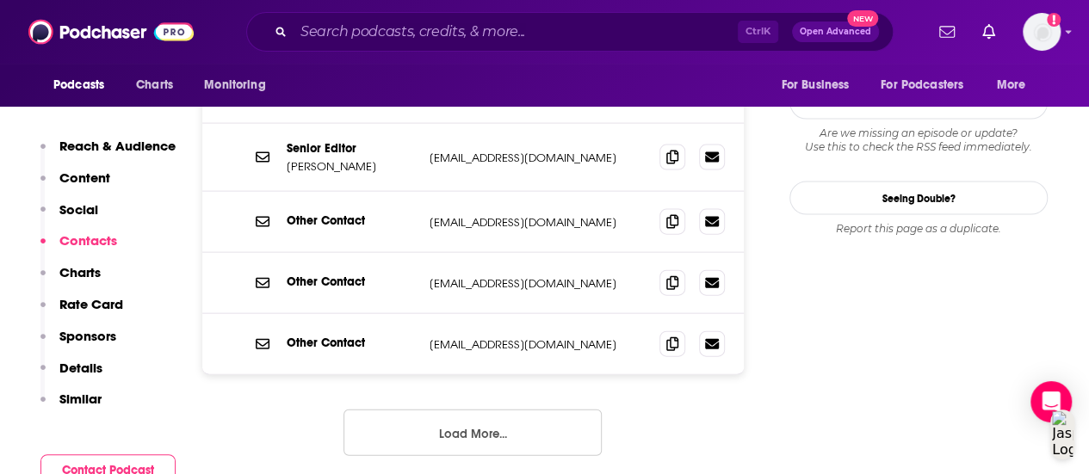
click at [478, 410] on button "Load More..." at bounding box center [472, 433] width 258 height 46
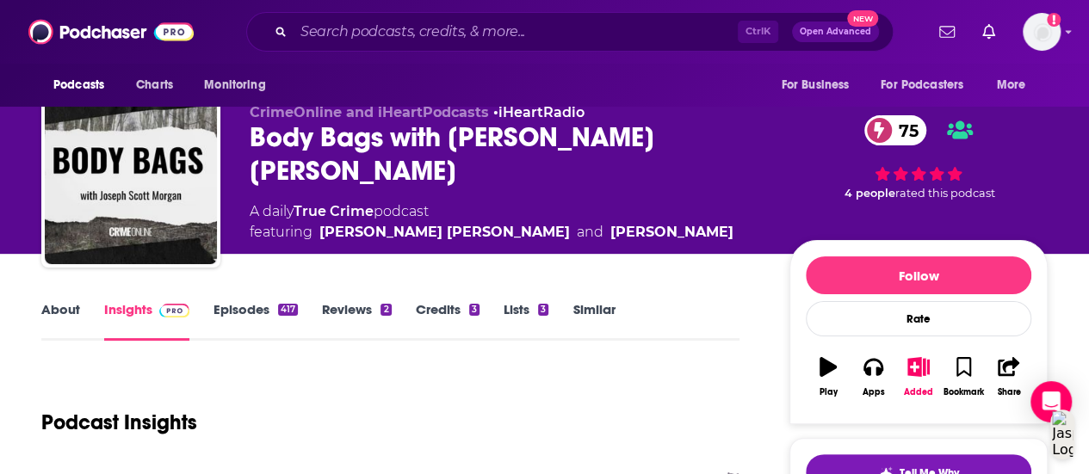
scroll to position [0, 0]
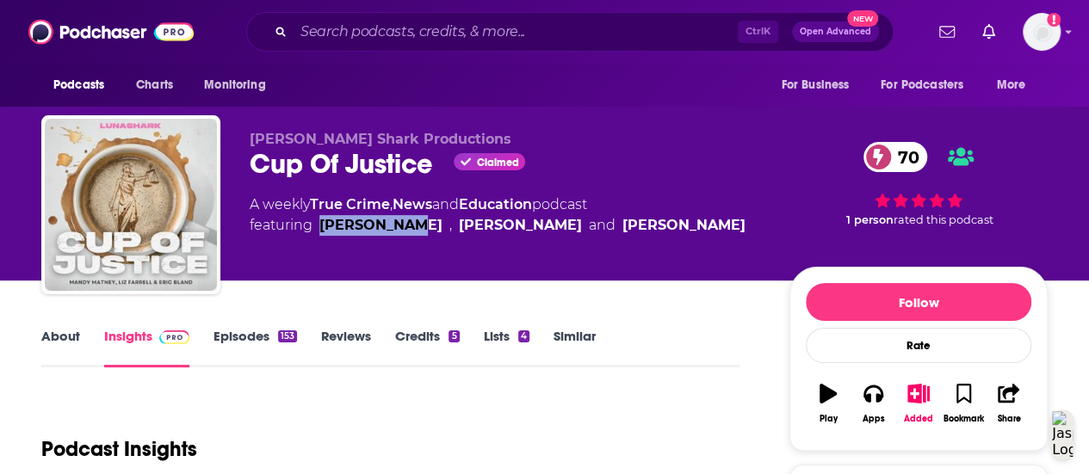
drag, startPoint x: 322, startPoint y: 225, endPoint x: 388, endPoint y: 221, distance: 66.4
click at [388, 221] on div "[PERSON_NAME]" at bounding box center [380, 225] width 123 height 21
copy div "[PERSON_NAME]"
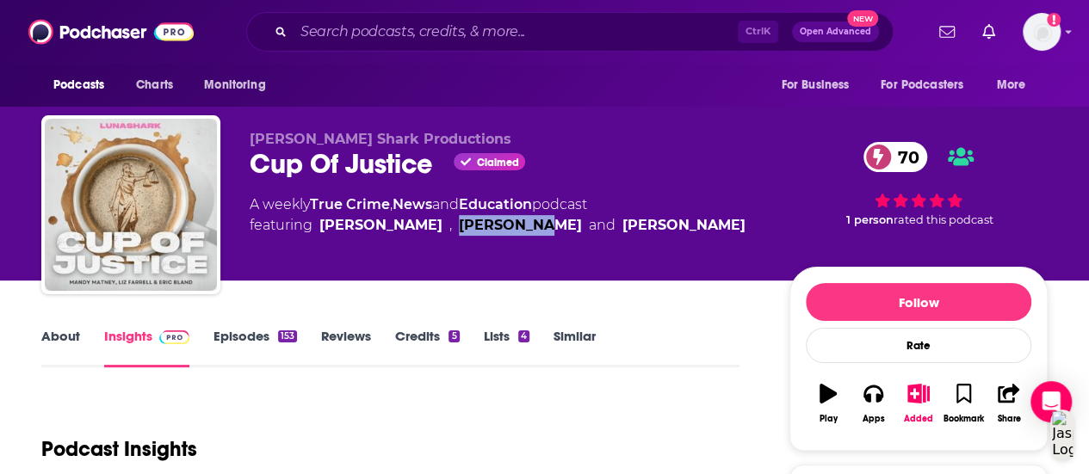
drag, startPoint x: 477, startPoint y: 221, endPoint x: 406, endPoint y: 228, distance: 70.9
click at [459, 228] on div "[PERSON_NAME]" at bounding box center [520, 225] width 123 height 21
copy div "[PERSON_NAME]"
click at [622, 228] on link "[PERSON_NAME]" at bounding box center [683, 225] width 123 height 21
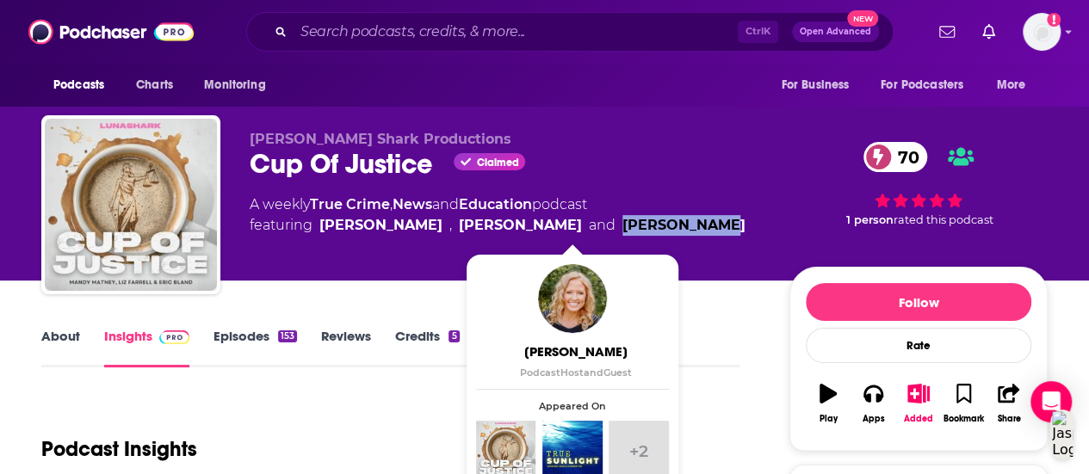
drag, startPoint x: 644, startPoint y: 228, endPoint x: 523, endPoint y: 231, distance: 120.5
click at [523, 231] on div "A weekly True Crime , News and Education podcast featuring Liz Farrell , Eric B…" at bounding box center [506, 214] width 512 height 41
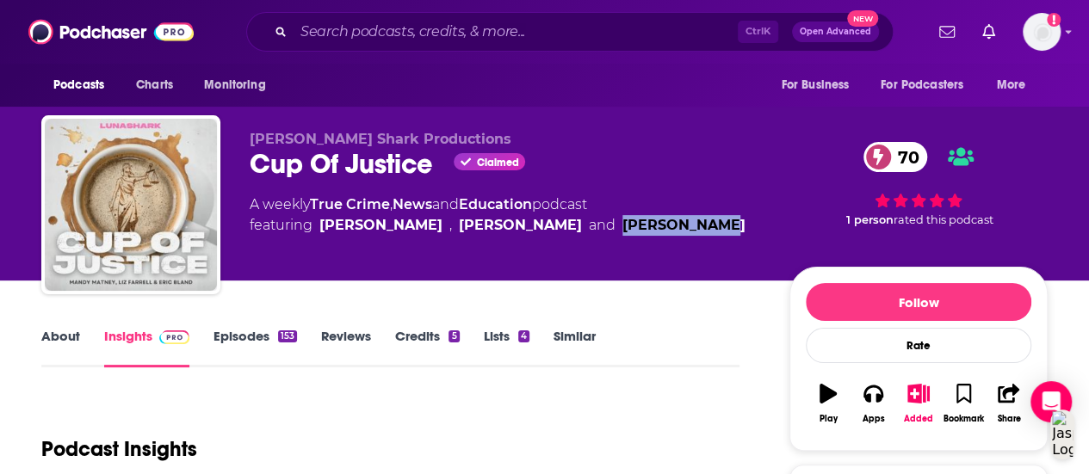
copy link "Mandy Matney"
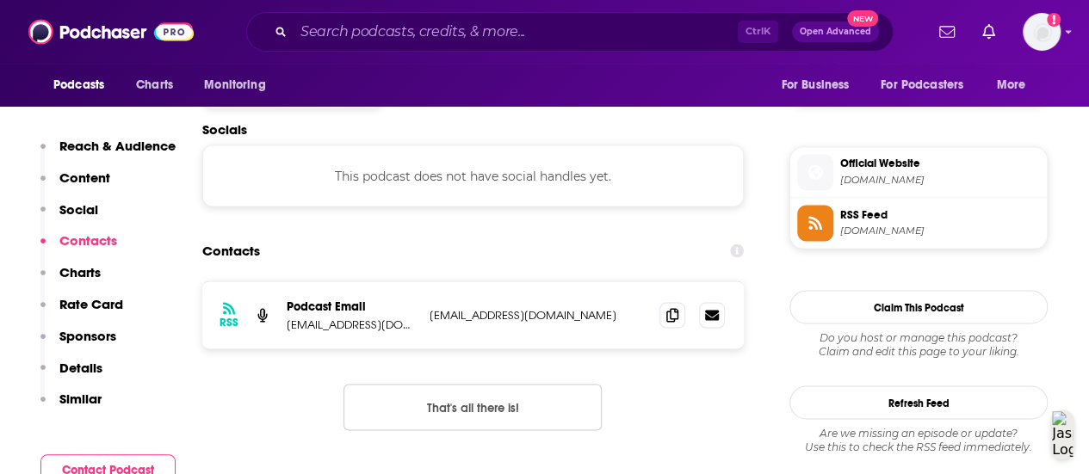
scroll to position [1463, 0]
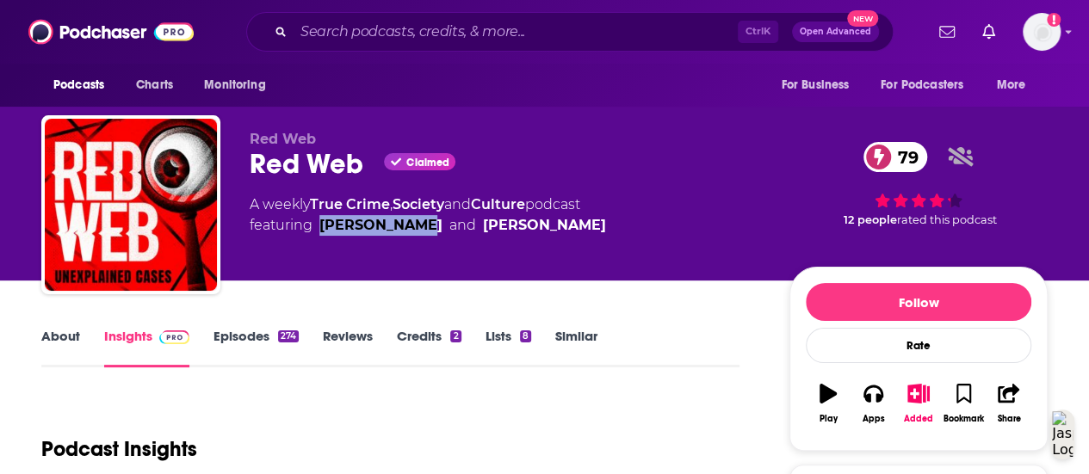
drag, startPoint x: 410, startPoint y: 224, endPoint x: 319, endPoint y: 230, distance: 90.6
click at [319, 230] on span "featuring [PERSON_NAME] and [PERSON_NAME]" at bounding box center [428, 225] width 356 height 21
copy link "[PERSON_NAME]"
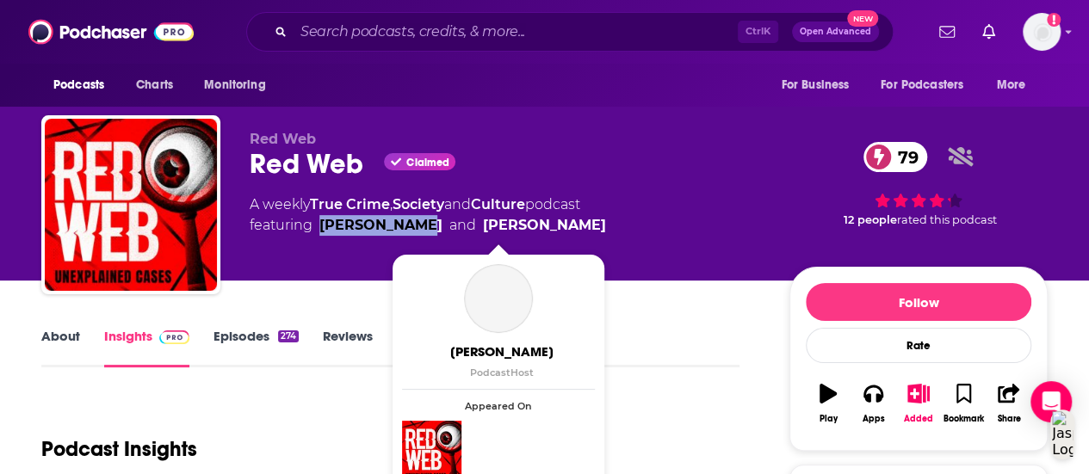
drag, startPoint x: 554, startPoint y: 224, endPoint x: 451, endPoint y: 224, distance: 103.3
click at [451, 224] on span "featuring [PERSON_NAME] and [PERSON_NAME]" at bounding box center [428, 225] width 356 height 21
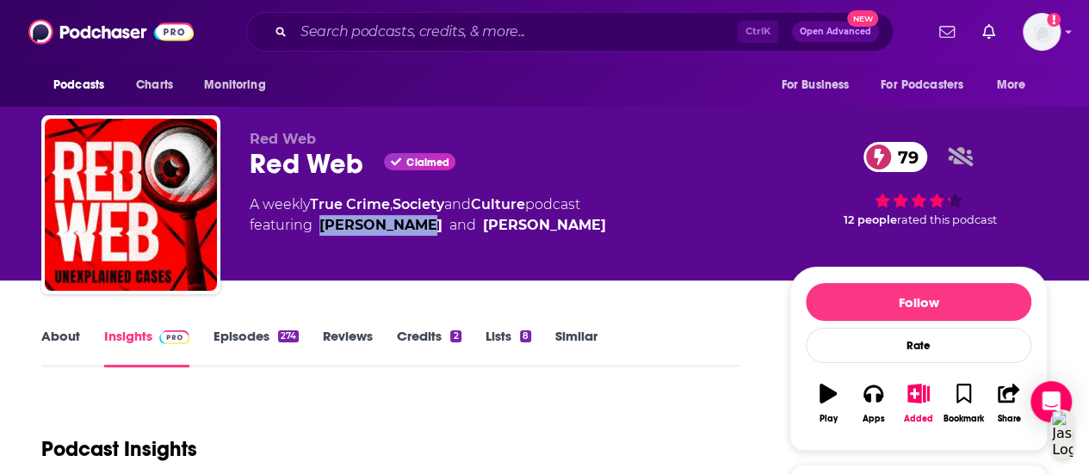
copy link "[PERSON_NAME]"
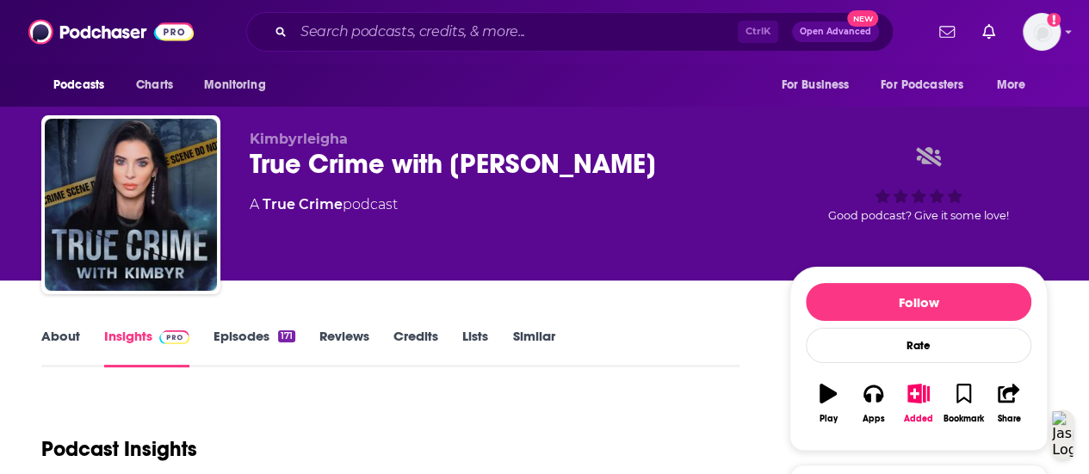
click at [71, 343] on link "About" at bounding box center [60, 348] width 39 height 40
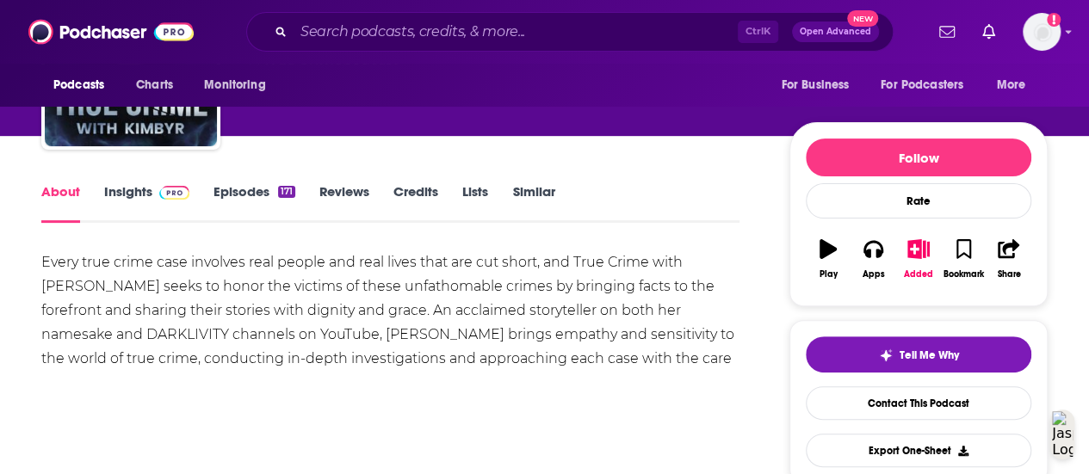
scroll to position [172, 0]
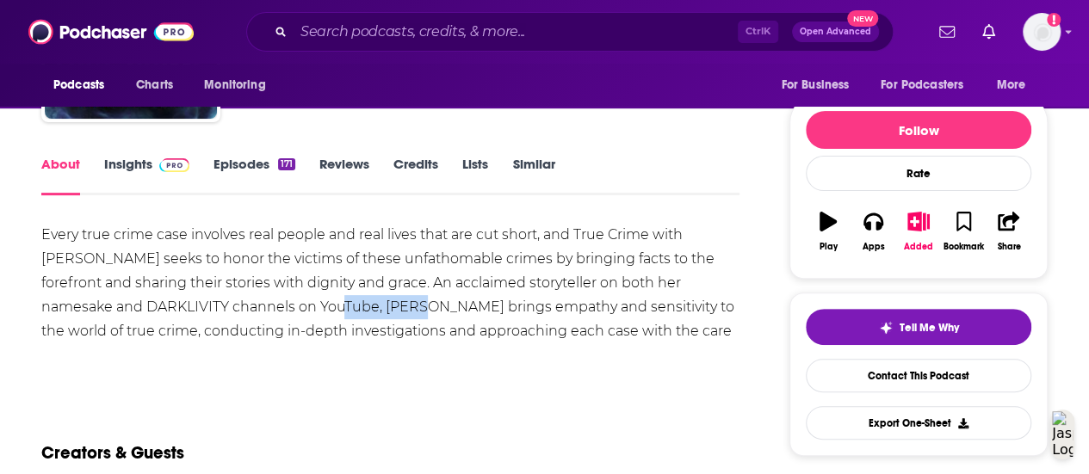
drag, startPoint x: 287, startPoint y: 307, endPoint x: 370, endPoint y: 305, distance: 83.5
click at [370, 305] on div "Every true crime case involves real people and real lives that are cut short, a…" at bounding box center [390, 295] width 698 height 145
drag, startPoint x: 368, startPoint y: 305, endPoint x: 277, endPoint y: 307, distance: 91.2
click at [277, 307] on div "Every true crime case involves real people and real lives that are cut short, a…" at bounding box center [390, 295] width 698 height 145
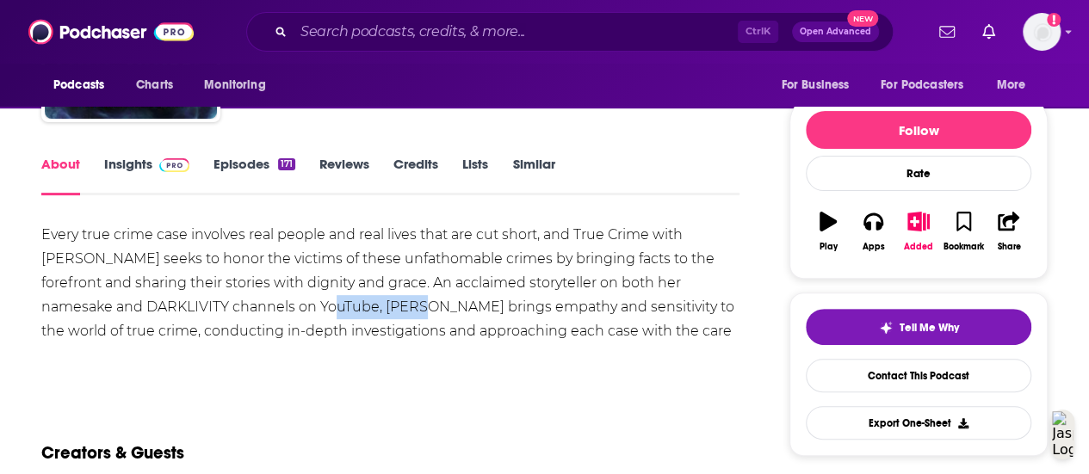
copy div "Kimbyrleigha"
